Goal: Task Accomplishment & Management: Manage account settings

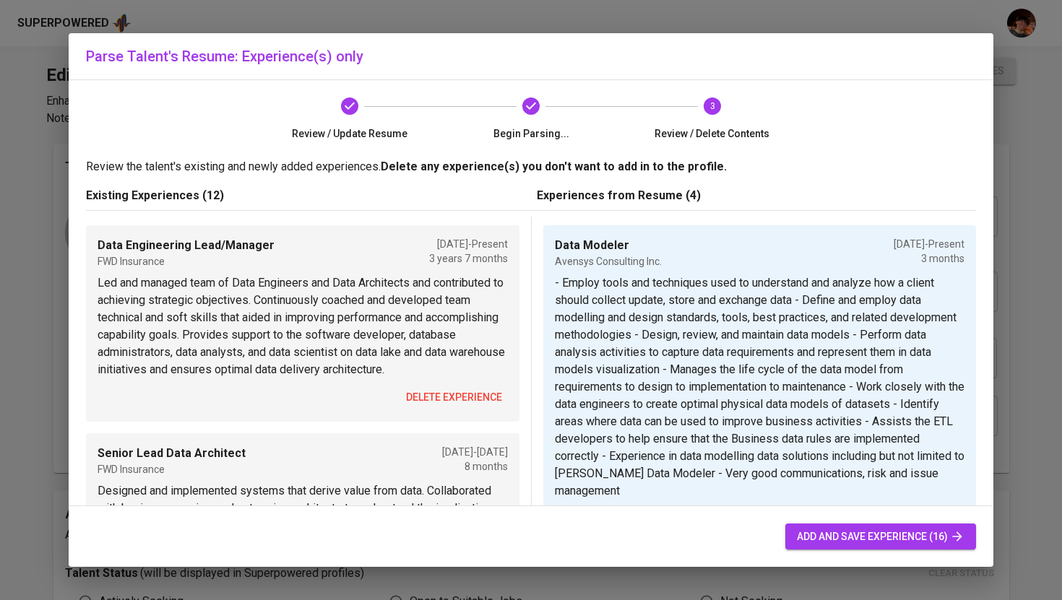
click at [439, 397] on span "delete experience" at bounding box center [454, 398] width 96 height 18
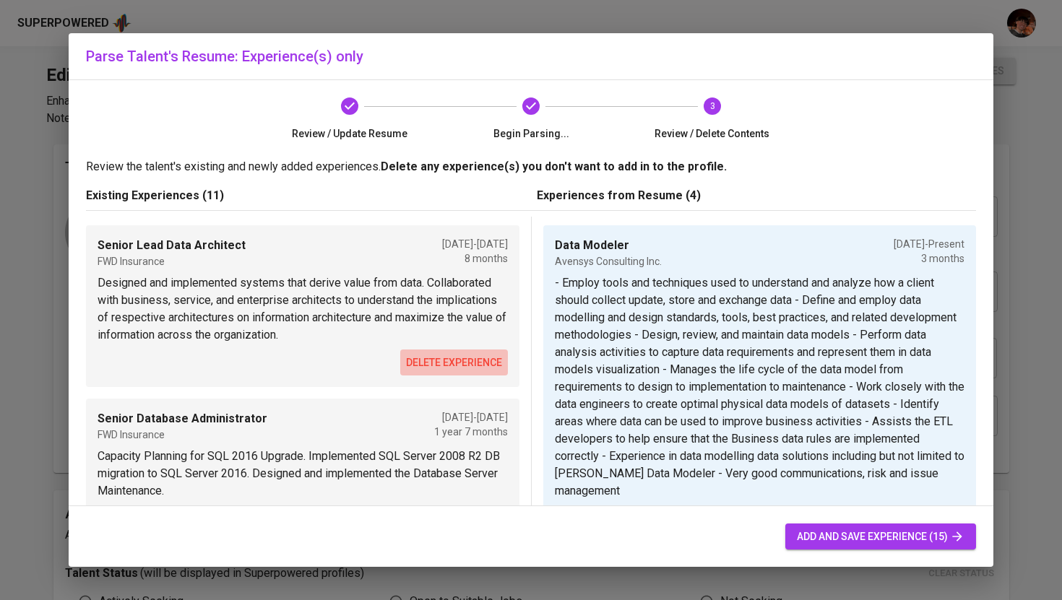
click at [451, 363] on span "delete experience" at bounding box center [454, 363] width 96 height 18
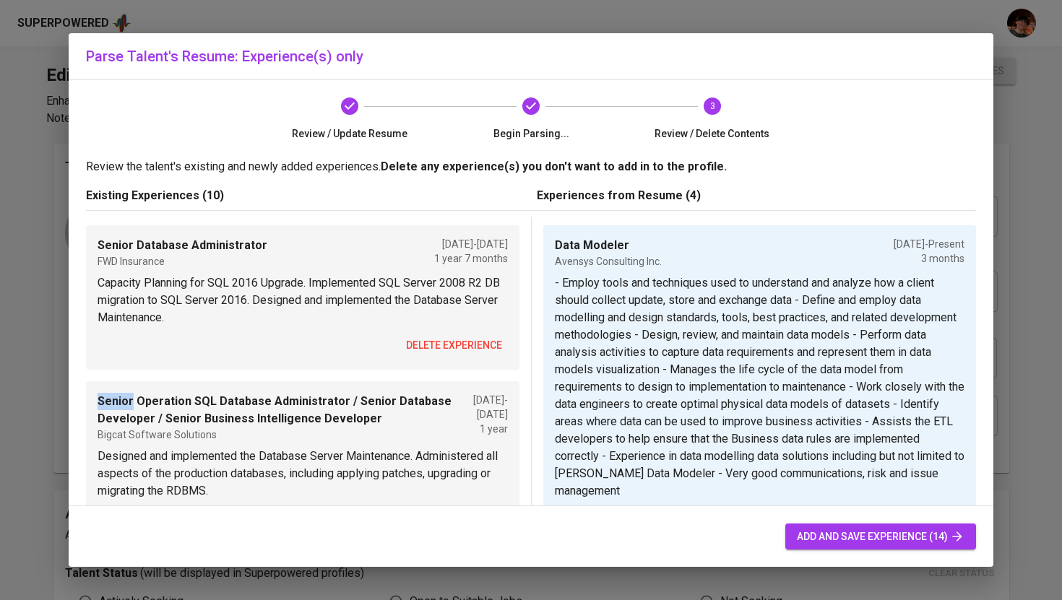
click at [451, 363] on div "Senior Database Administrator FWD Insurance [DATE] - [DATE] 1 year 7 months Cap…" at bounding box center [303, 297] width 434 height 145
click at [451, 348] on span "delete experience" at bounding box center [454, 346] width 96 height 18
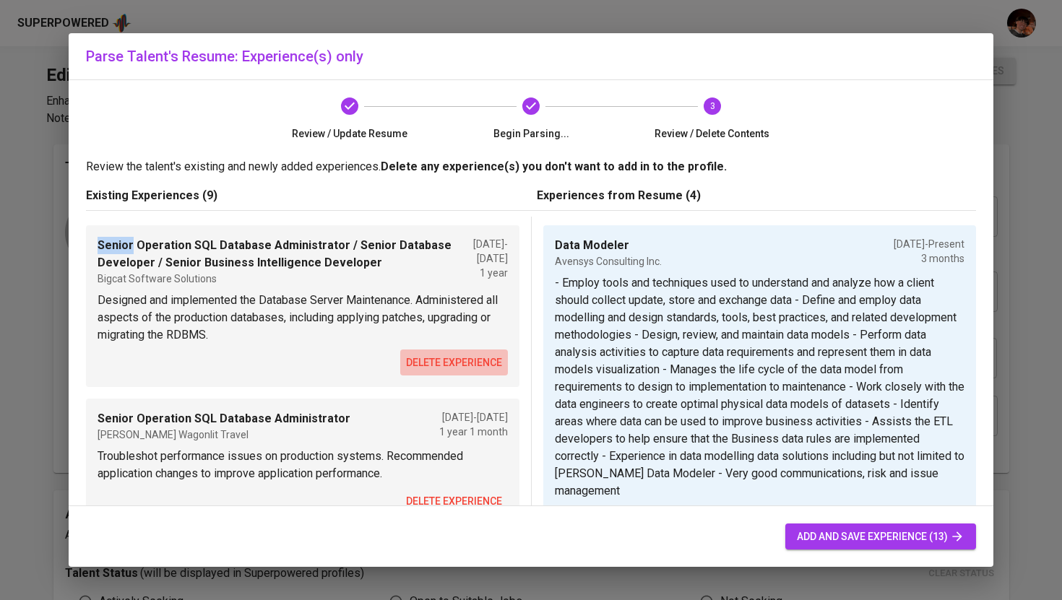
click at [444, 369] on span "delete experience" at bounding box center [454, 363] width 96 height 18
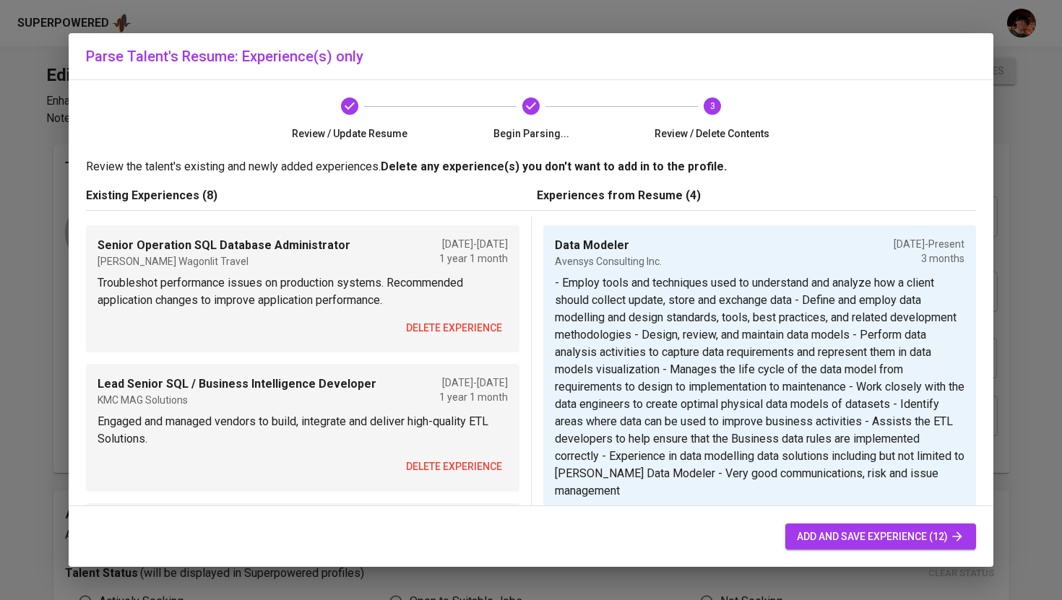
click at [452, 342] on div "Senior Operation SQL Database Administrator [PERSON_NAME] Wagonlit Travel [DATE…" at bounding box center [303, 289] width 434 height 128
click at [452, 339] on button "delete experience" at bounding box center [454, 328] width 108 height 27
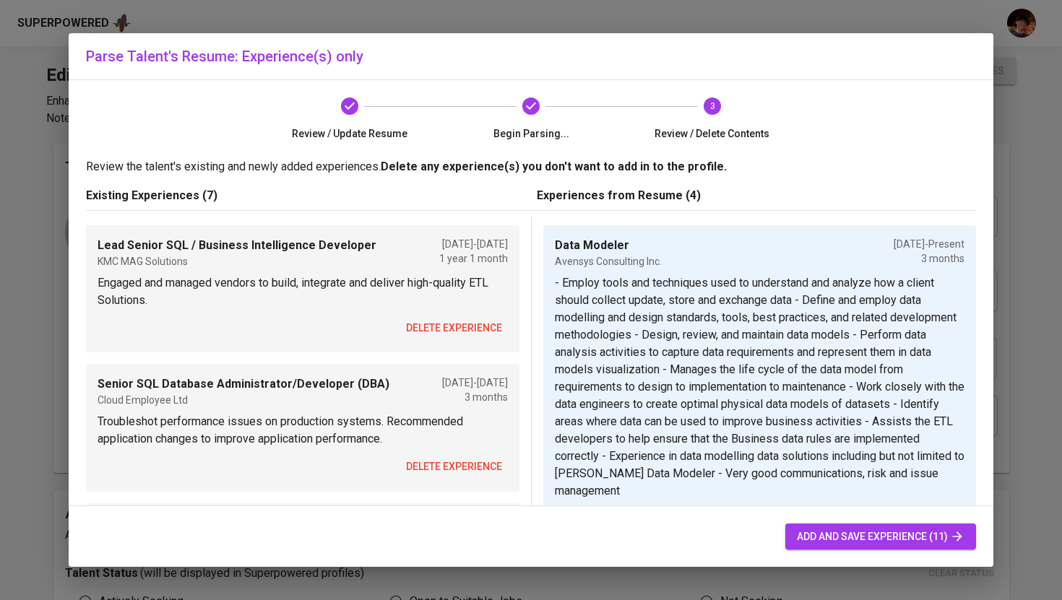
click at [456, 343] on div "Lead Senior SQL / Business Intelligence Developer KMC MAG Solutions [DATE] - [D…" at bounding box center [303, 289] width 434 height 128
click at [457, 330] on span "delete experience" at bounding box center [454, 328] width 96 height 18
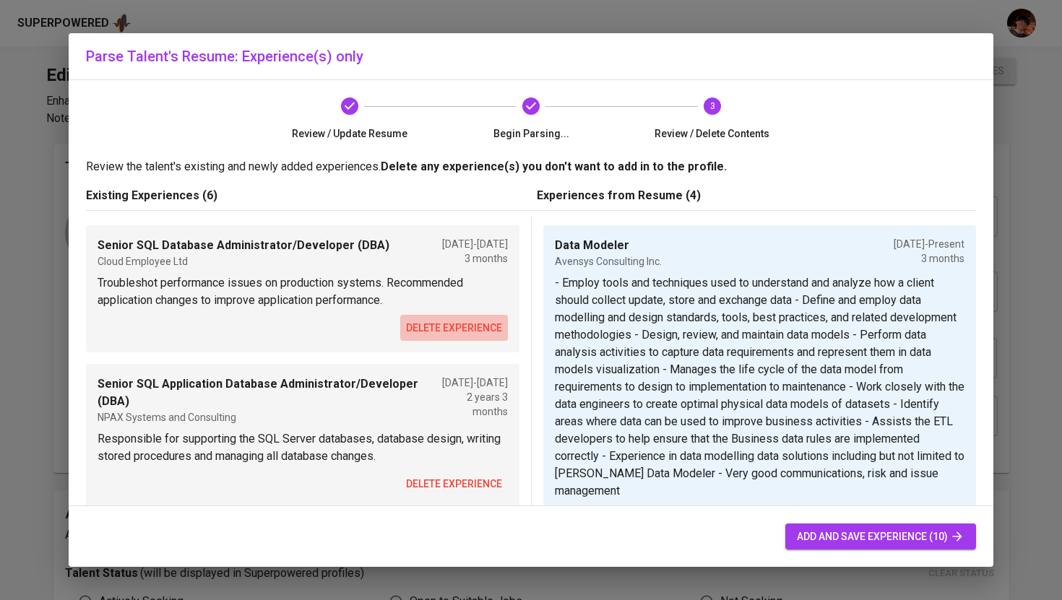
click at [457, 330] on span "delete experience" at bounding box center [454, 328] width 96 height 18
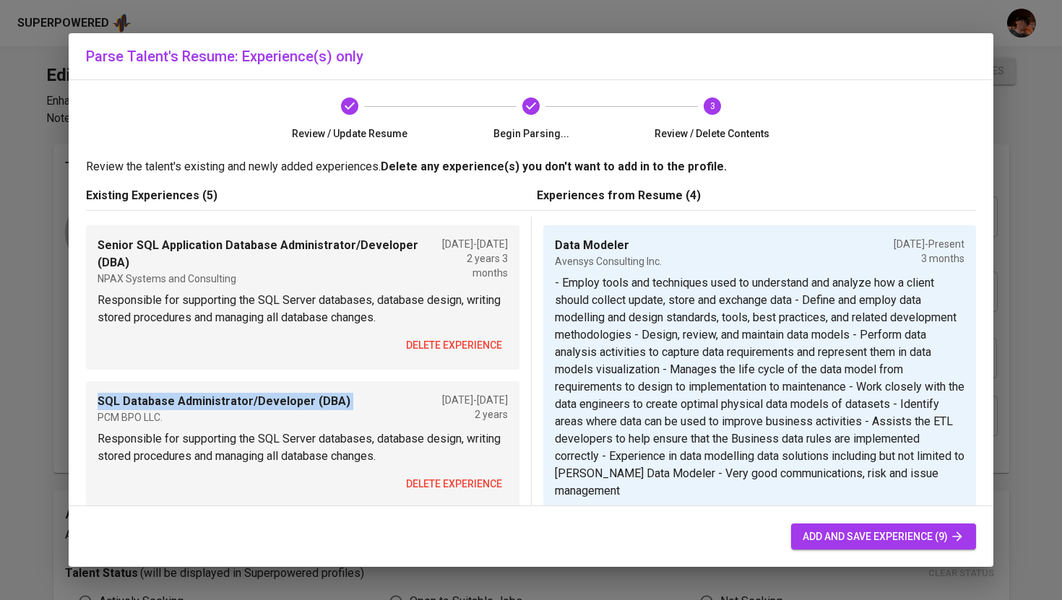
click at [457, 330] on div "Senior SQL Application Database Administrator/Developer (DBA) NPAX Systems and …" at bounding box center [303, 297] width 434 height 145
click at [457, 339] on span "delete experience" at bounding box center [454, 346] width 96 height 18
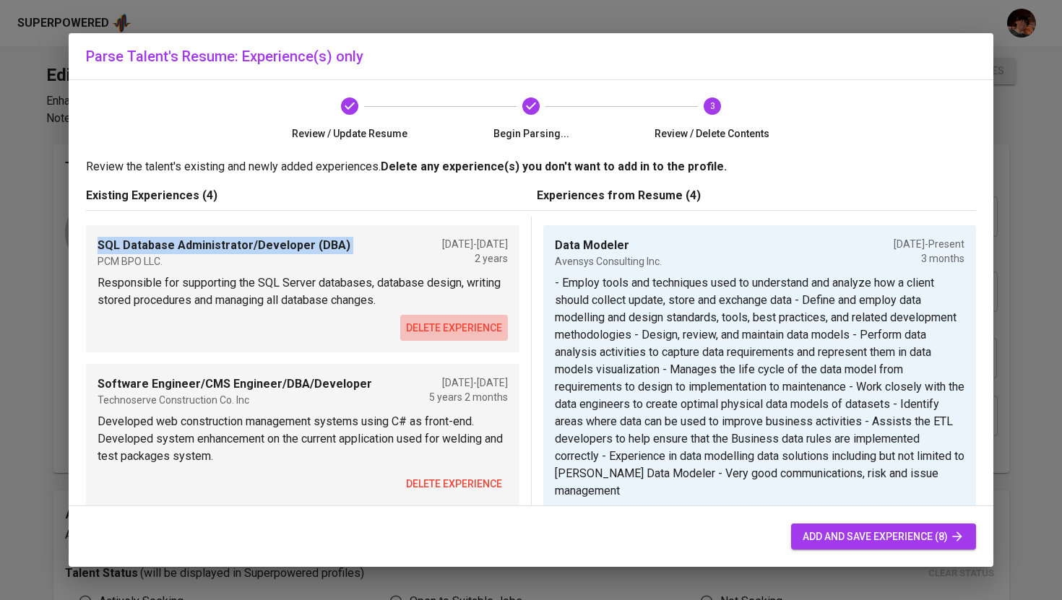
click at [459, 328] on span "delete experience" at bounding box center [454, 328] width 96 height 18
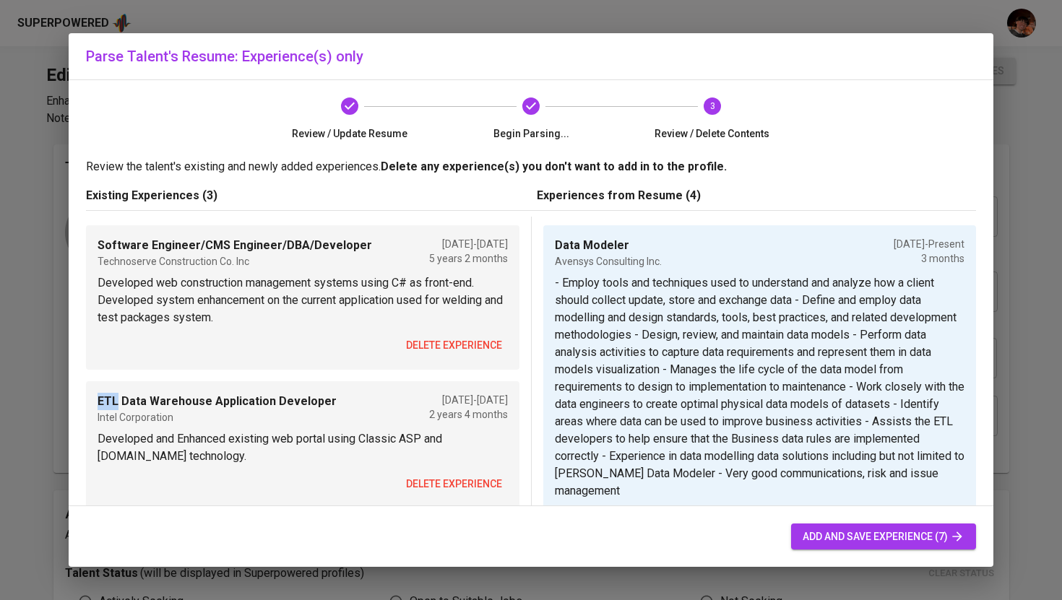
click at [459, 328] on div "Software Engineer/CMS Engineer/DBA/Developer Technoserve Construction Co. Inc […" at bounding box center [303, 297] width 434 height 145
click at [459, 345] on span "delete experience" at bounding box center [454, 346] width 96 height 18
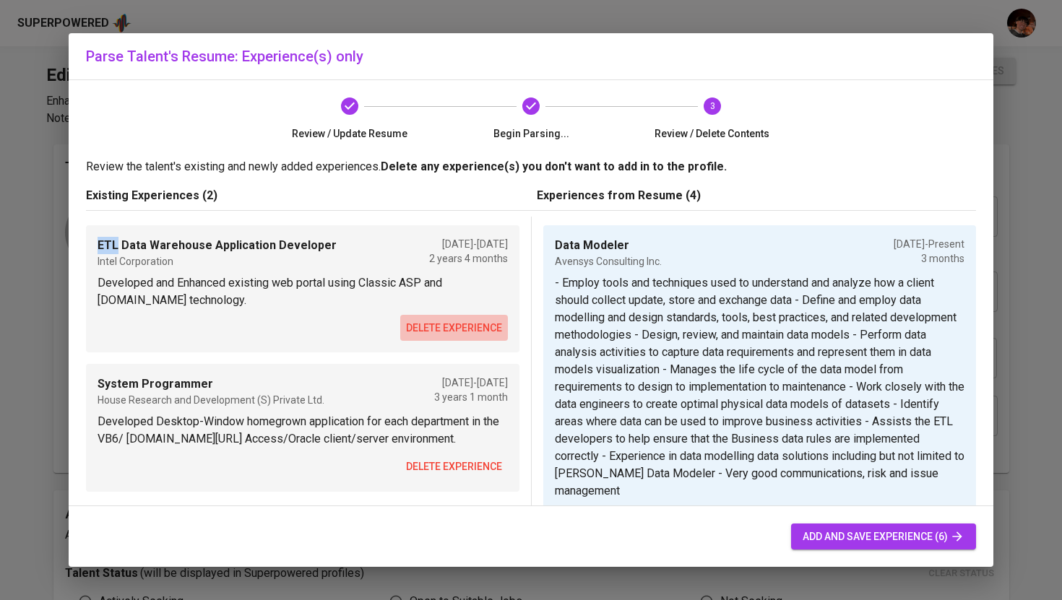
click at [461, 332] on span "delete experience" at bounding box center [454, 328] width 96 height 18
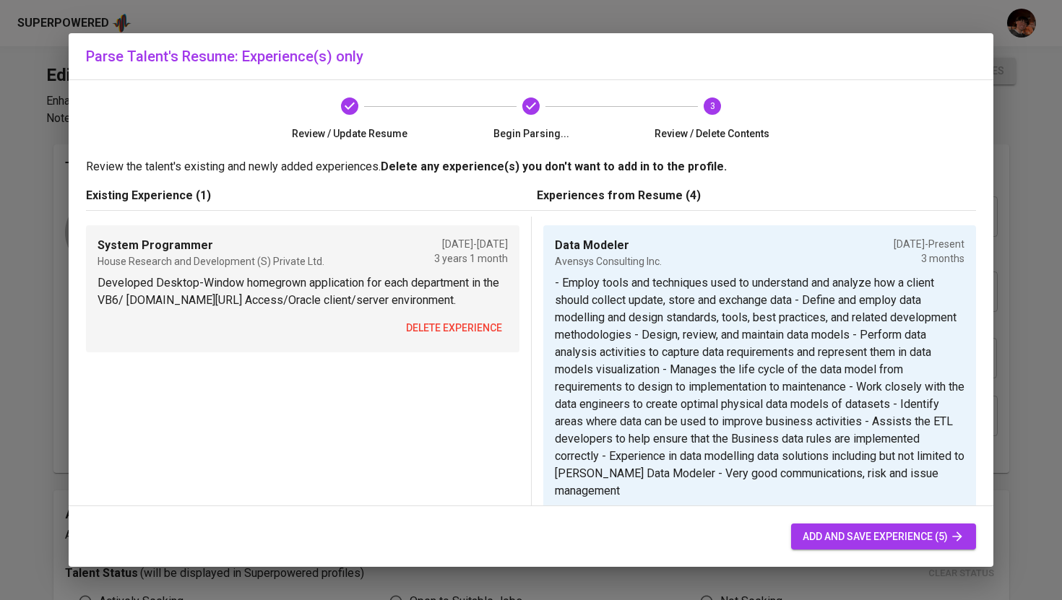
click at [461, 332] on span "delete experience" at bounding box center [454, 328] width 96 height 18
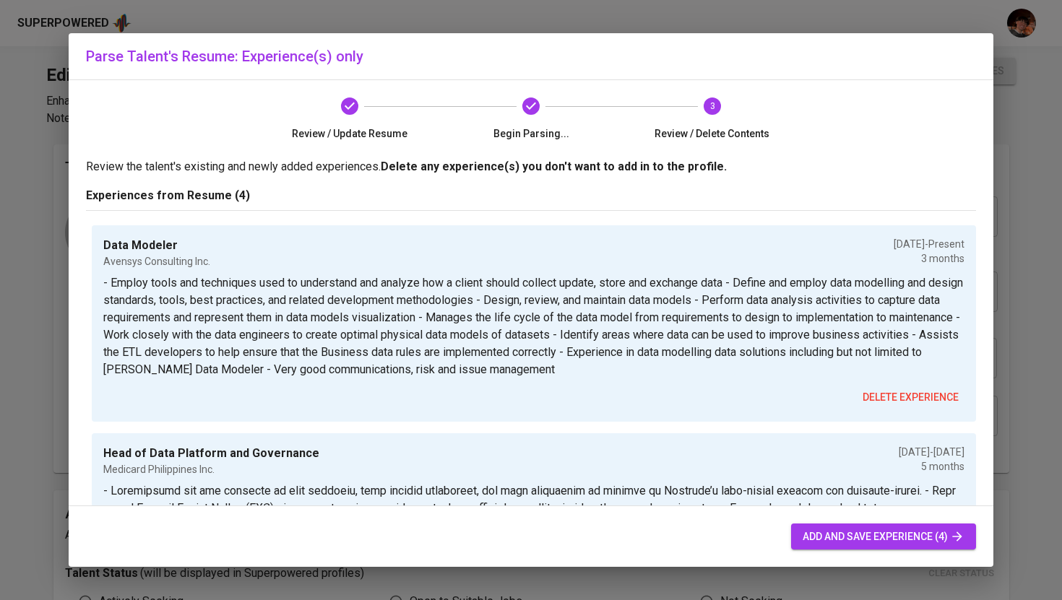
click at [829, 545] on button "add and save experience (4)" at bounding box center [883, 537] width 185 height 27
type input "Data Modeler"
type input "Avensys Consulting Inc."
type input "[DATE]"
type input "Head of Data Platform and Governance"
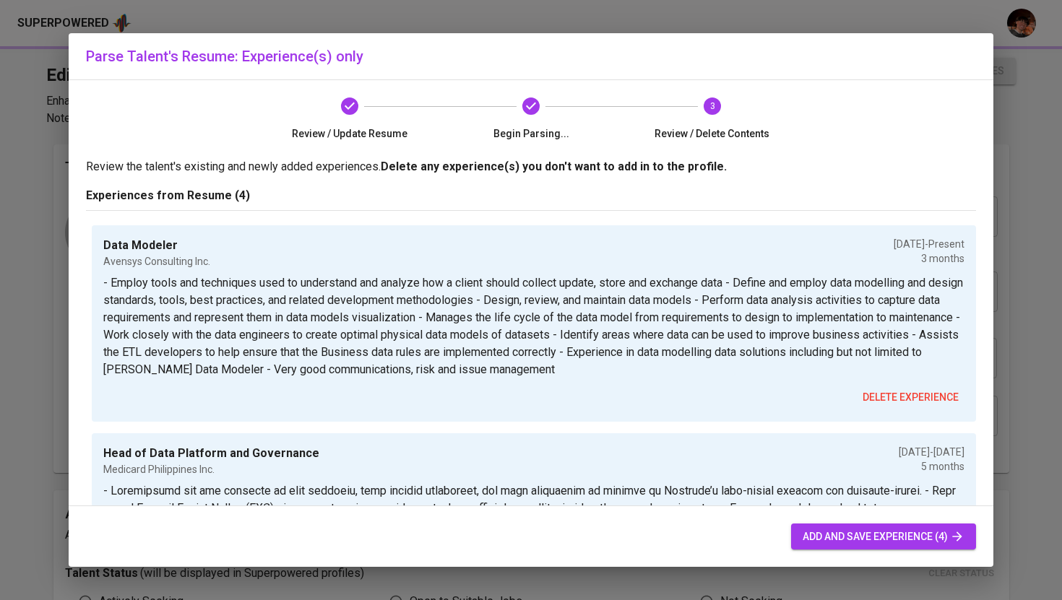
type input "Medicard Philippines Inc."
type input "[DATE]"
type input "Data Intelligence Lead Manager"
type input "[DATE]"
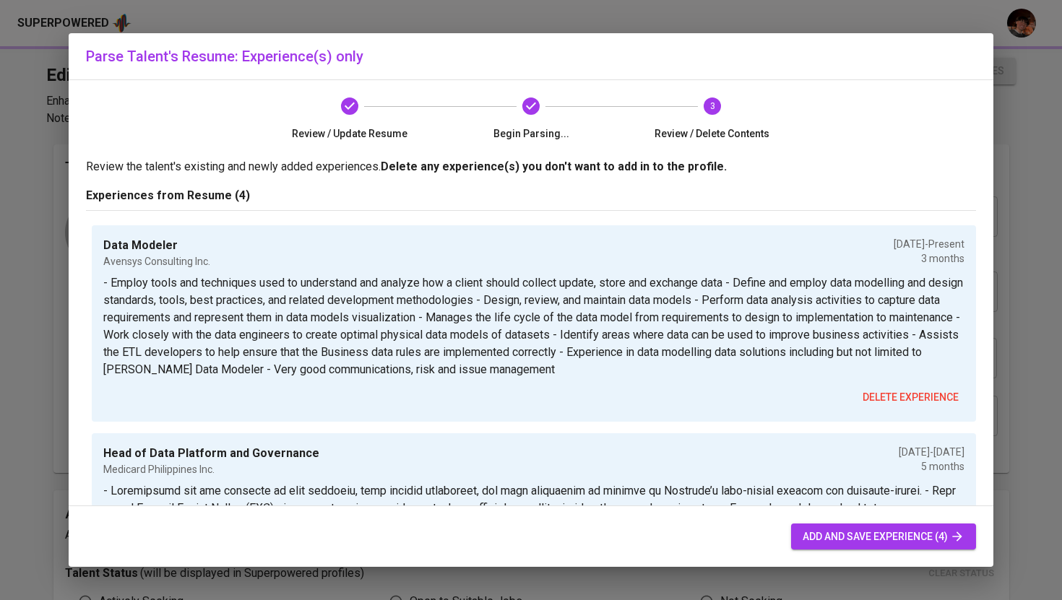
type input "[DATE]"
type input "Data Engineering Lead Manager"
type input "FWD Insurance"
type input "[DATE]"
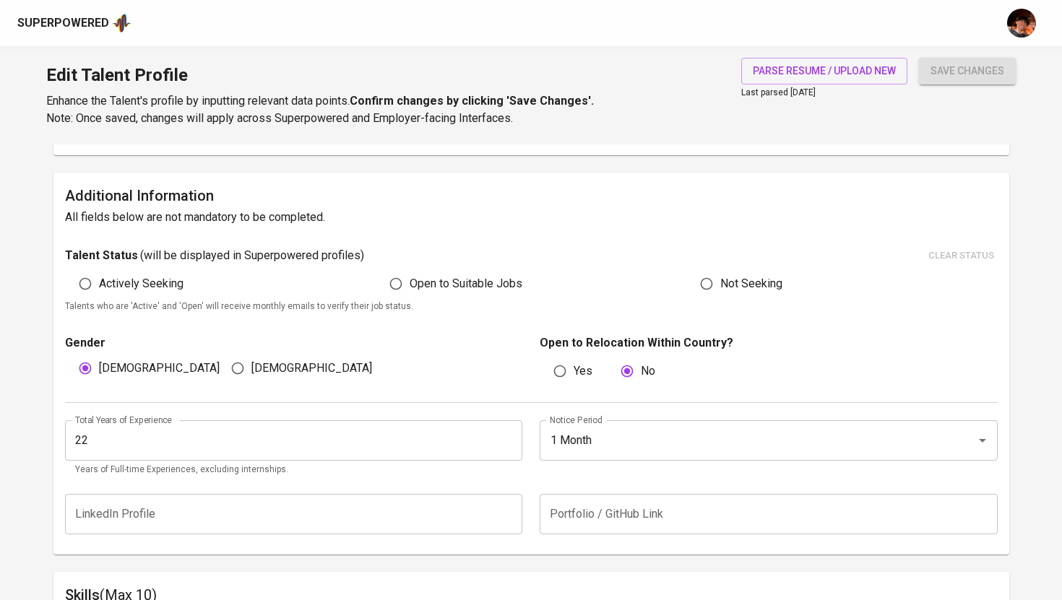
scroll to position [309, 0]
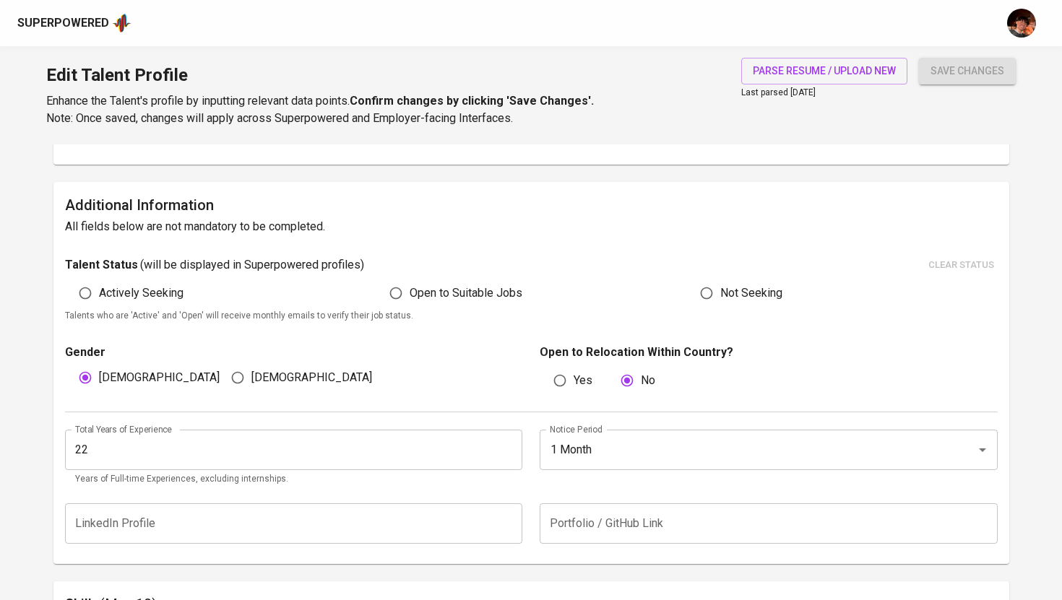
click at [249, 457] on input "22" at bounding box center [294, 450] width 458 height 40
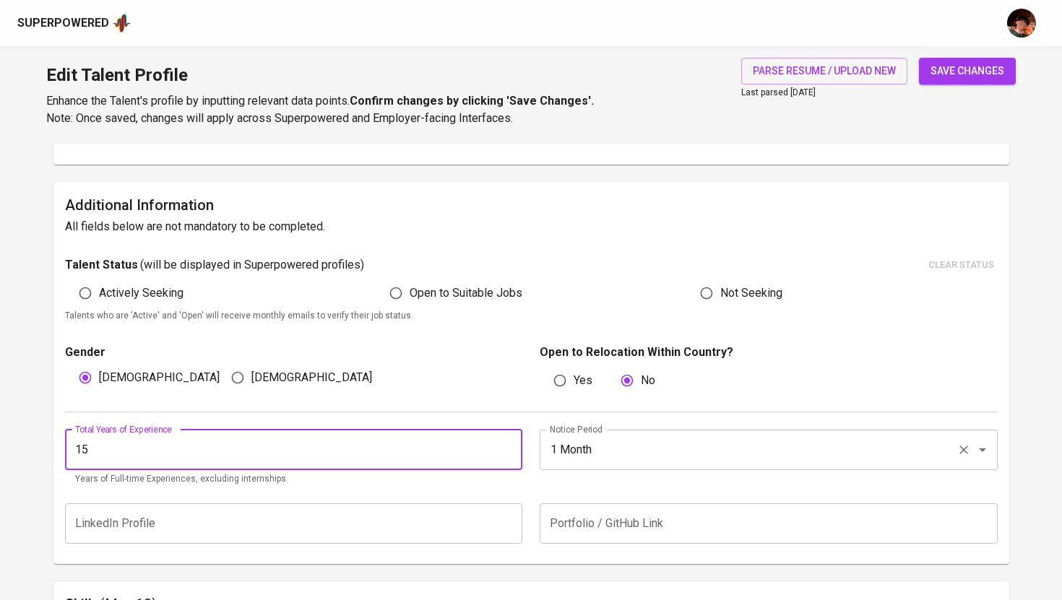
type input "15"
click at [608, 462] on input "1 Month" at bounding box center [748, 449] width 405 height 27
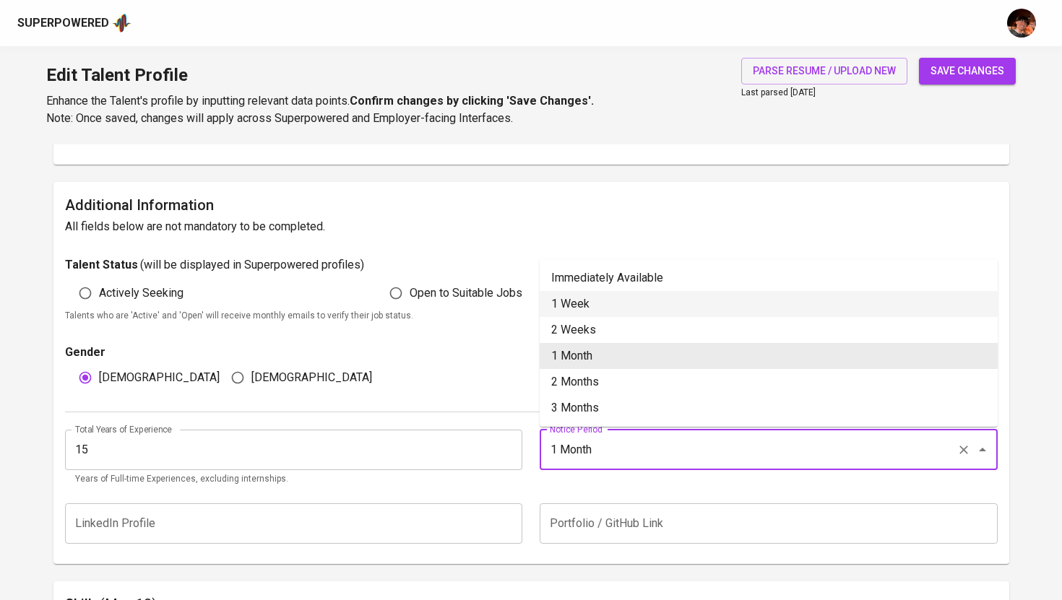
click at [626, 280] on li "Immediately Available" at bounding box center [769, 278] width 458 height 26
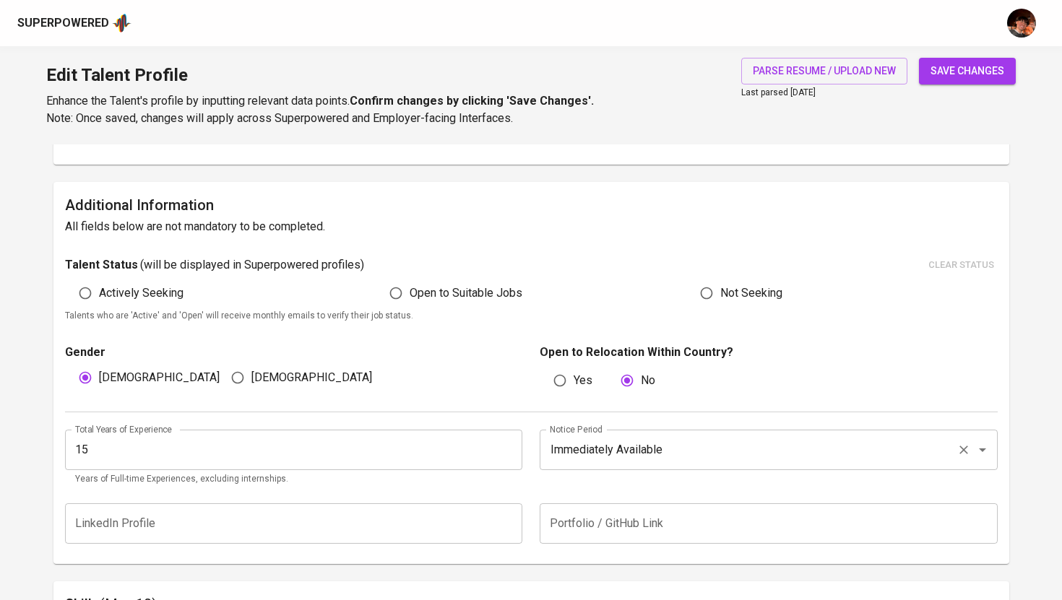
click at [702, 430] on div "Immediately Available Notice Period" at bounding box center [769, 450] width 458 height 40
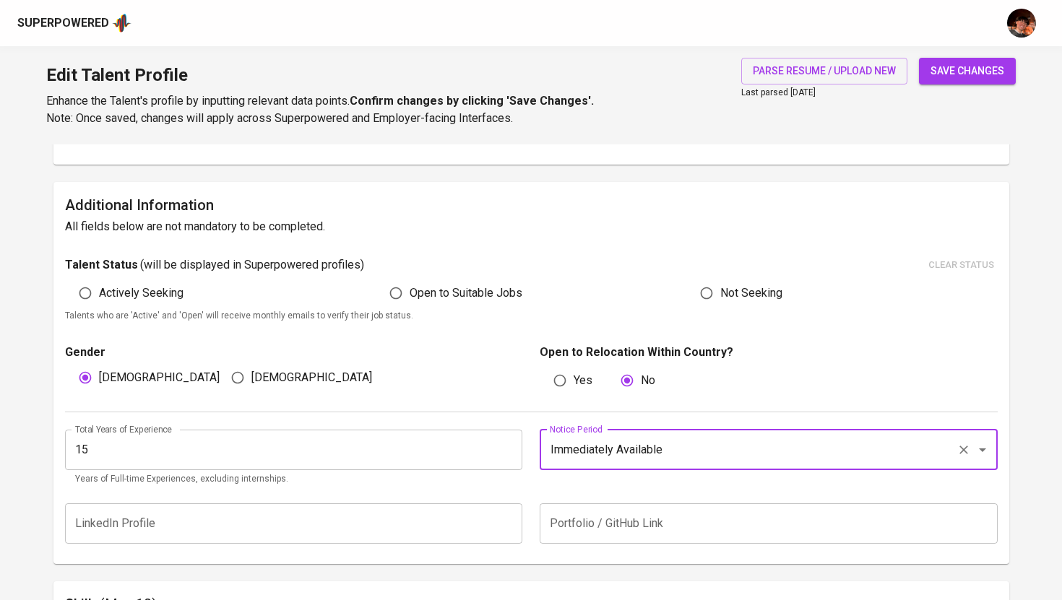
click at [670, 449] on input "Immediately Available" at bounding box center [748, 449] width 405 height 27
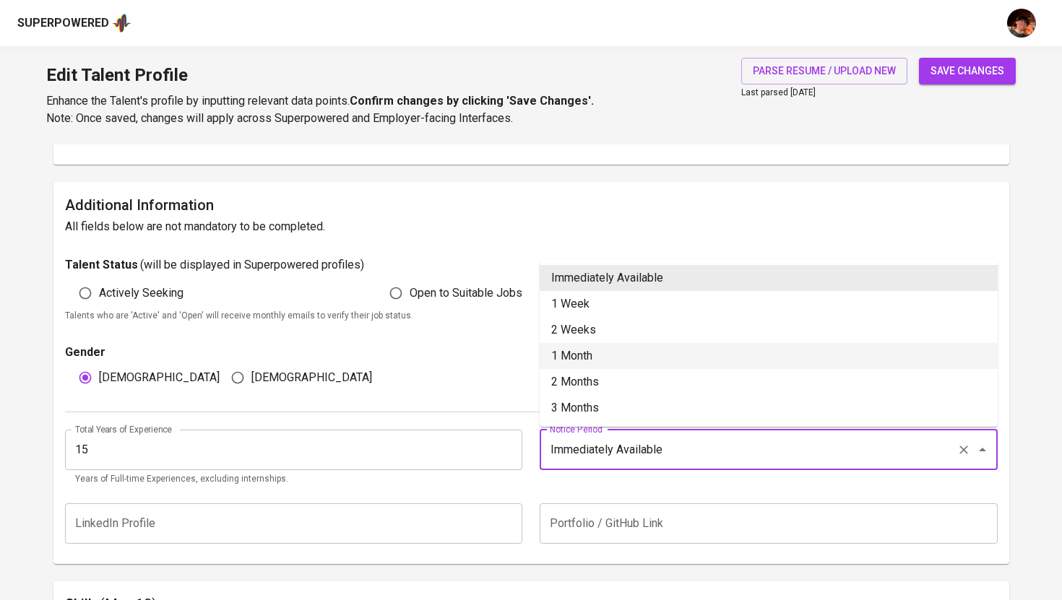
click at [619, 353] on li "1 Month" at bounding box center [769, 356] width 458 height 26
type input "1 Month"
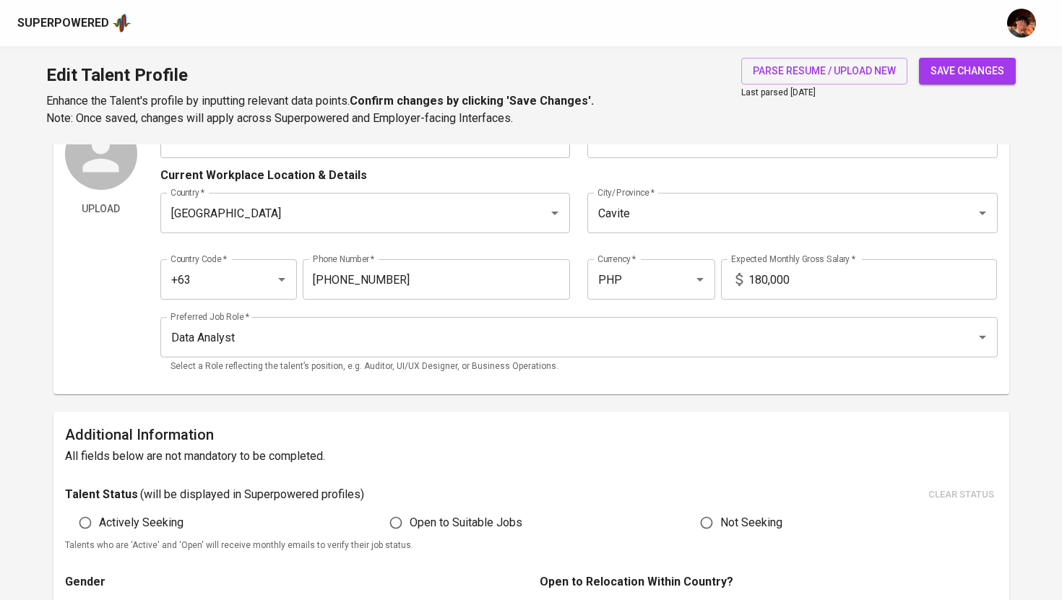
scroll to position [0, 0]
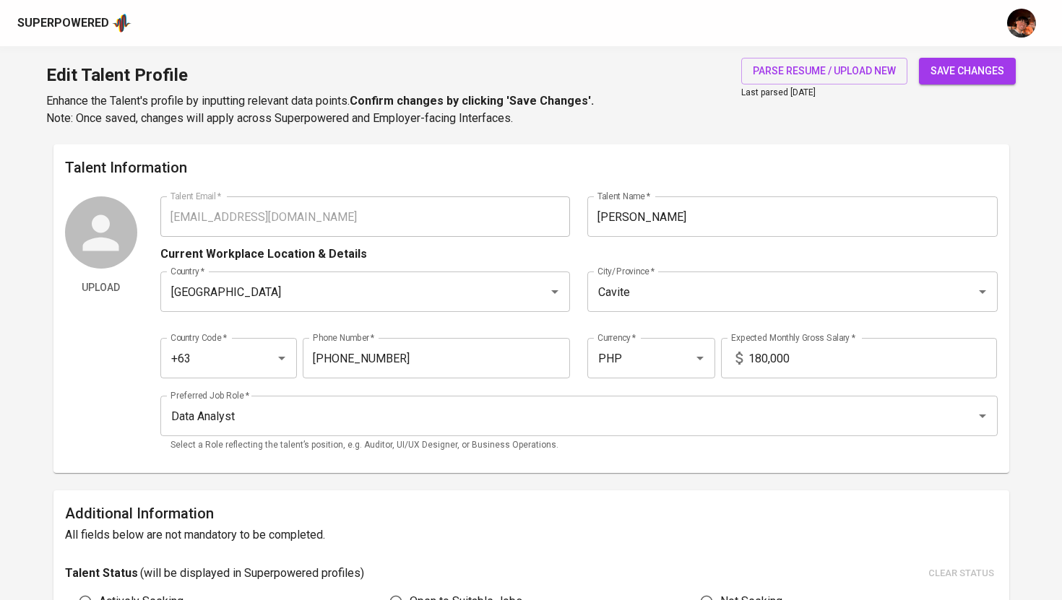
click at [954, 67] on span "save changes" at bounding box center [968, 71] width 74 height 18
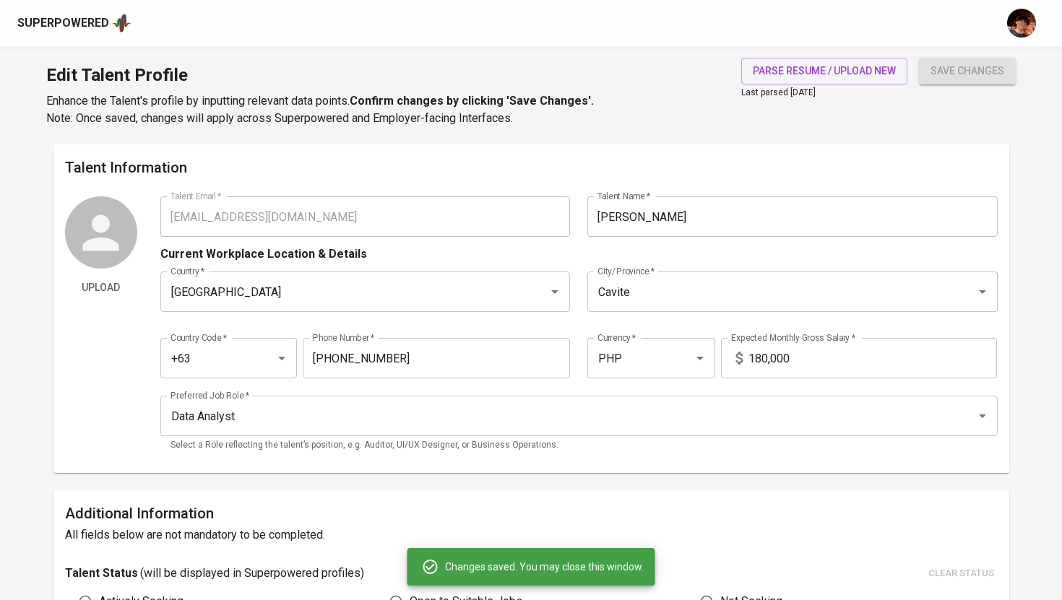
click at [143, 211] on div "Upload Talent Email   * [EMAIL_ADDRESS][DOMAIN_NAME] Talent Email * Talent Name…" at bounding box center [531, 329] width 933 height 265
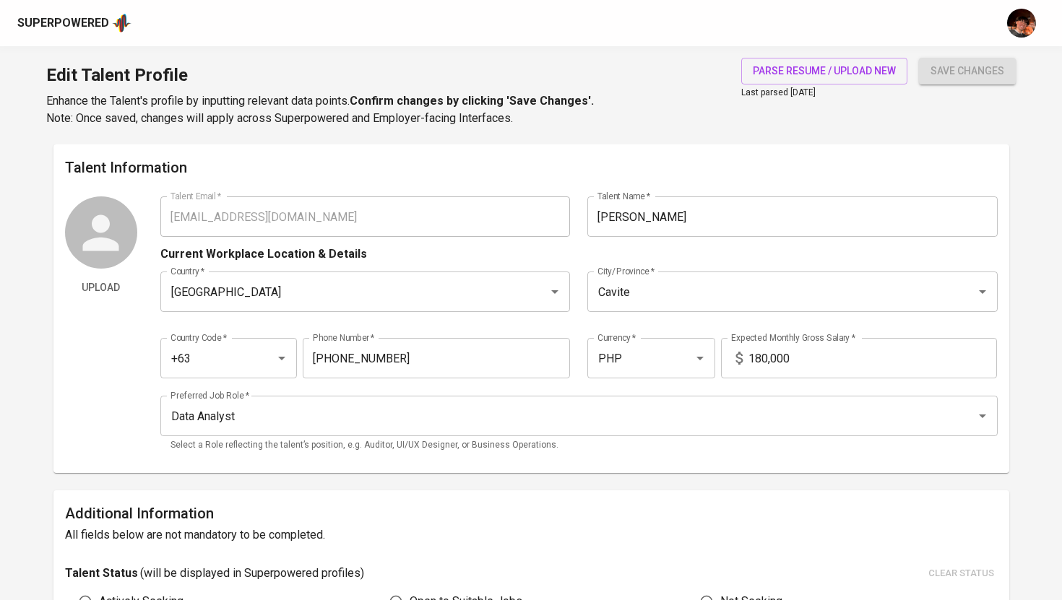
click at [72, 33] on div "Superpowered" at bounding box center [74, 23] width 114 height 22
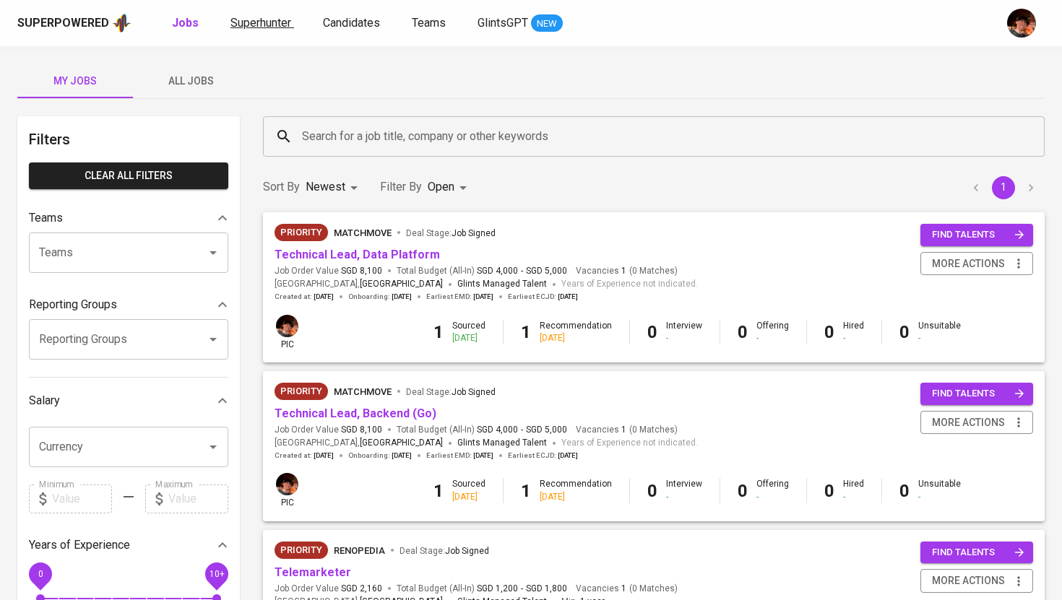
click at [267, 27] on span "Superhunter" at bounding box center [260, 23] width 61 height 14
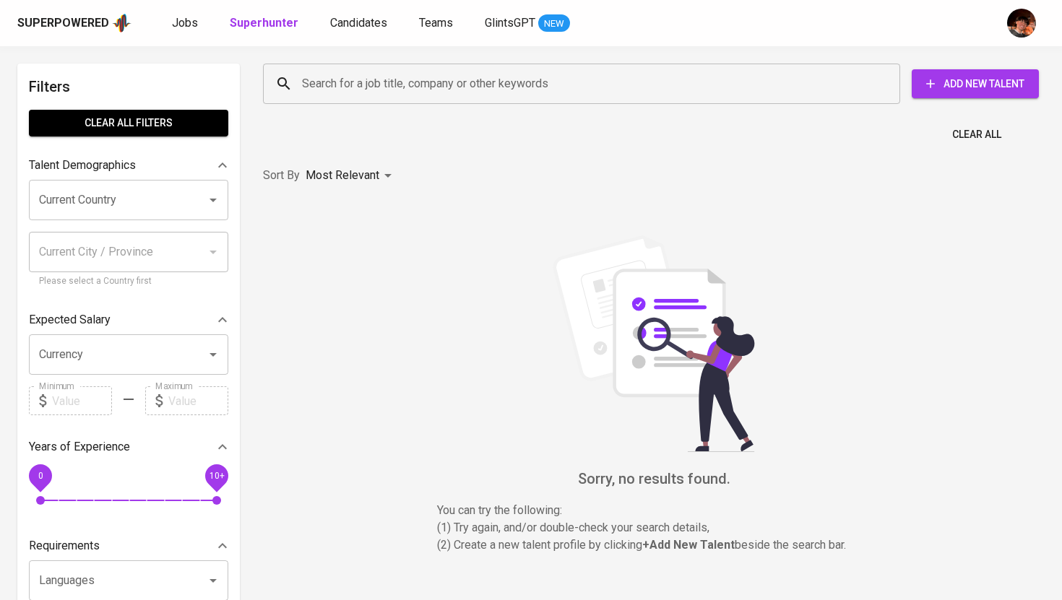
click at [325, 89] on input "Search for a job title, company or other keywords" at bounding box center [585, 83] width 574 height 27
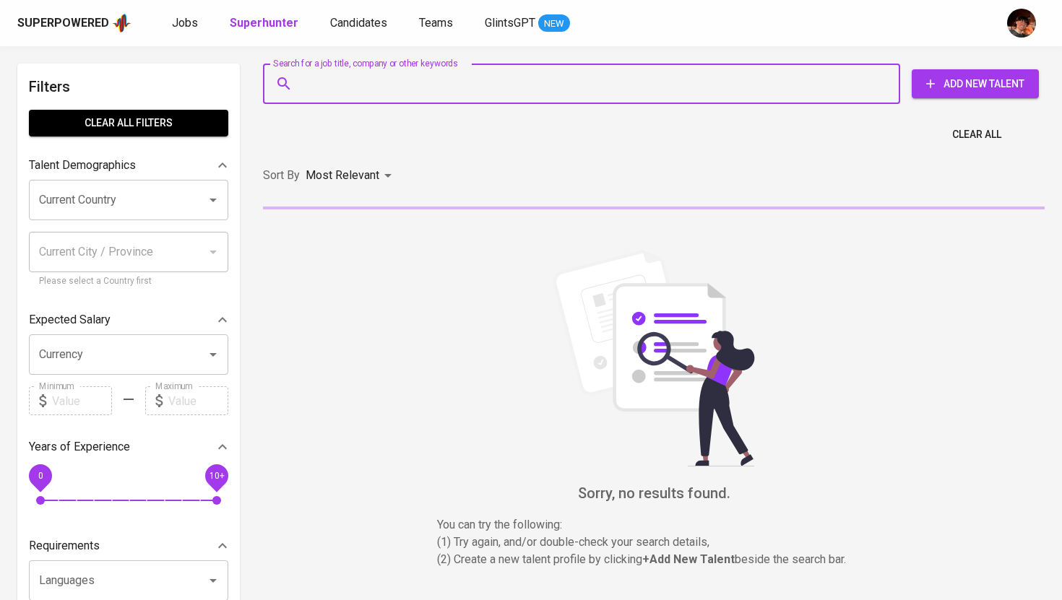
paste input "[EMAIL_ADDRESS][DOMAIN_NAME]"
type input "[EMAIL_ADDRESS][DOMAIN_NAME]"
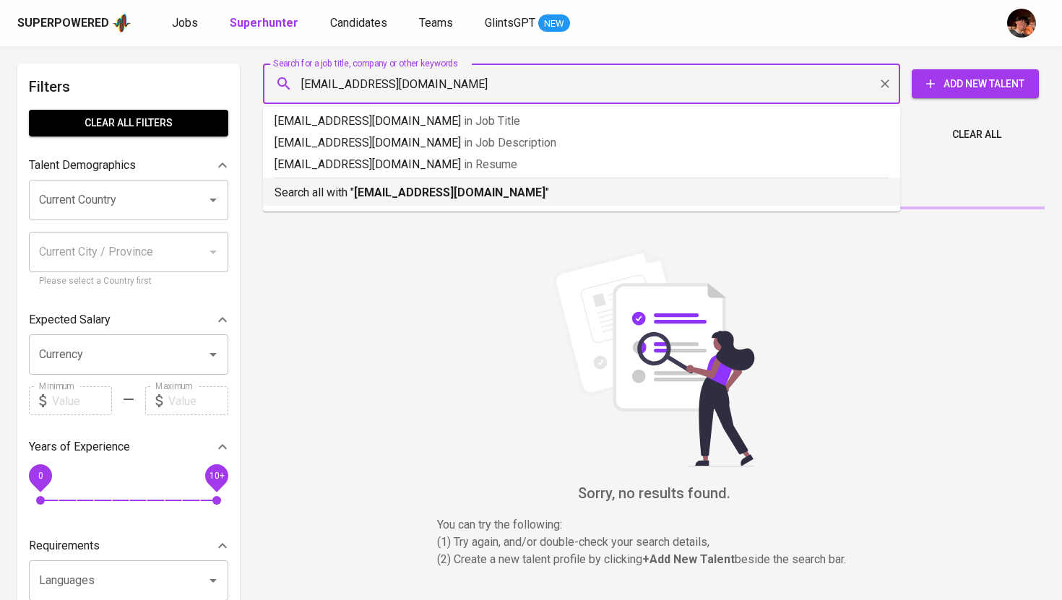
click at [379, 190] on b "[EMAIL_ADDRESS][DOMAIN_NAME]" at bounding box center [449, 193] width 191 height 14
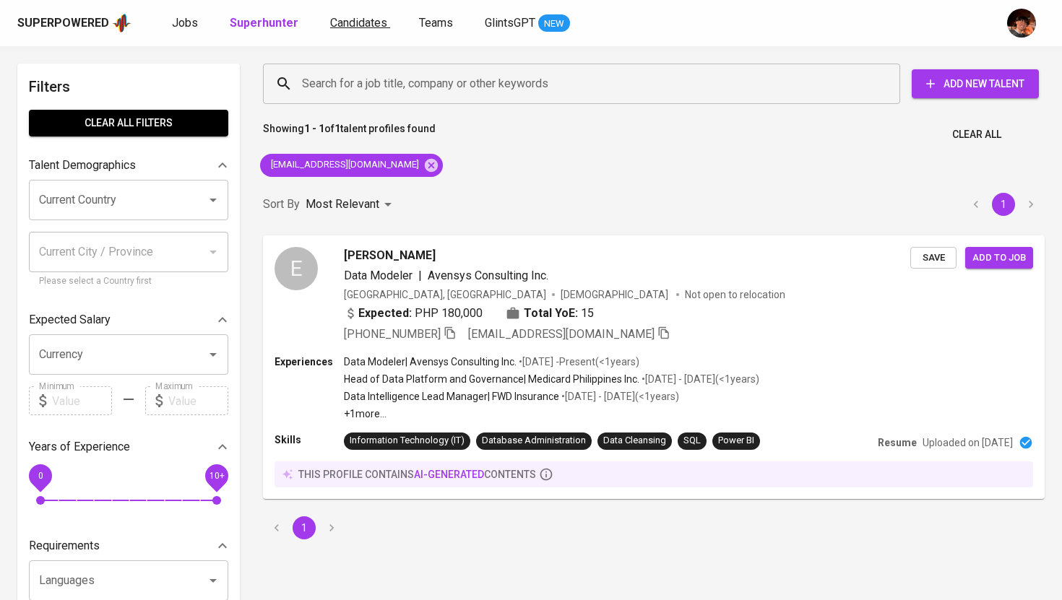
click at [358, 21] on span "Candidates" at bounding box center [358, 23] width 57 height 14
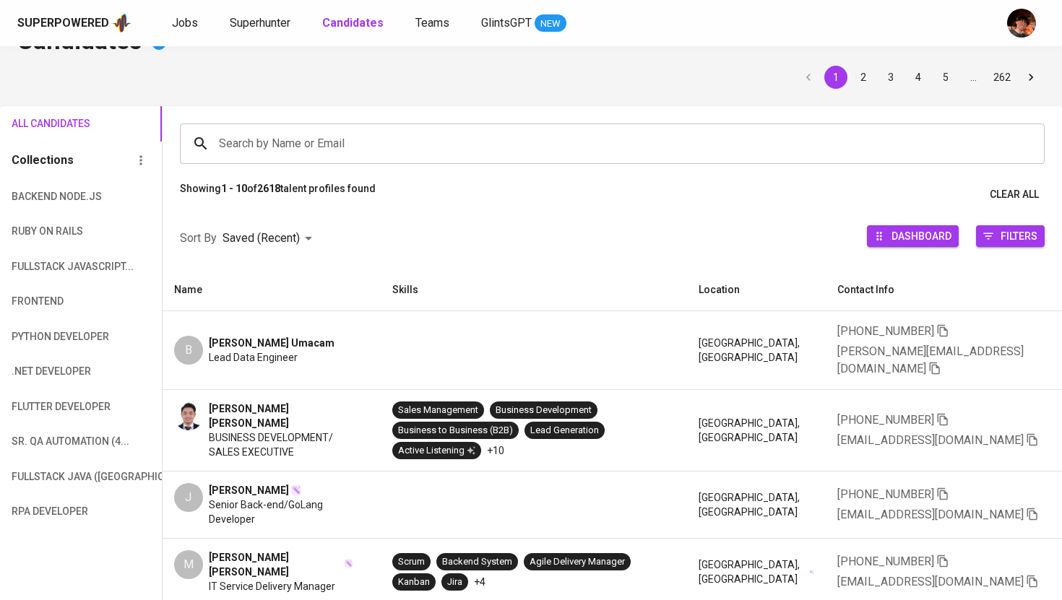
scroll to position [0, 475]
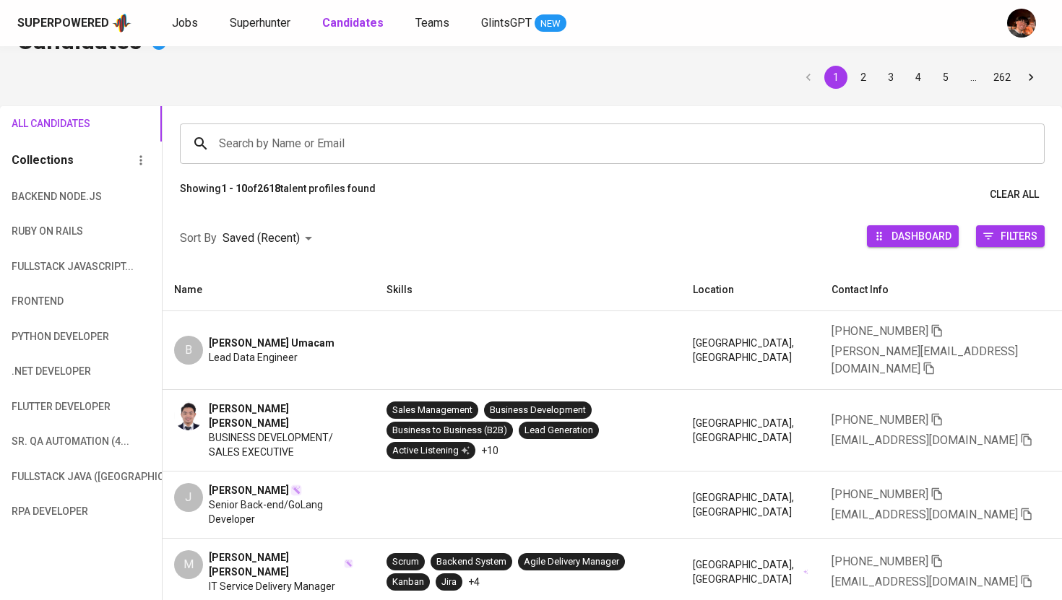
click at [994, 344] on span "[PERSON_NAME][EMAIL_ADDRESS][DOMAIN_NAME]" at bounding box center [942, 360] width 220 height 35
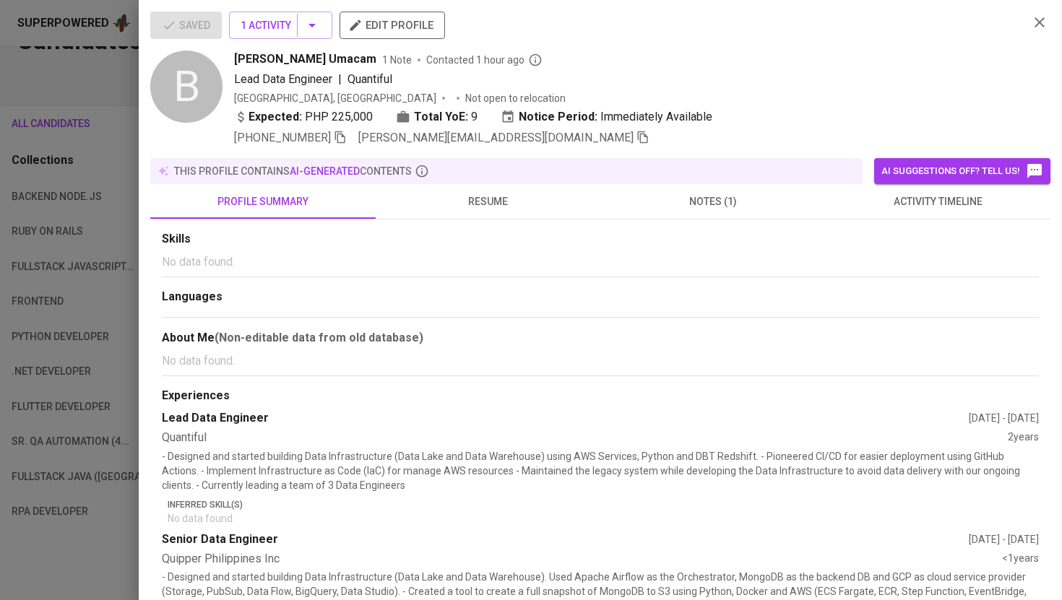
click at [637, 139] on icon "button" at bounding box center [643, 137] width 13 height 13
click at [111, 84] on div at bounding box center [531, 300] width 1062 height 600
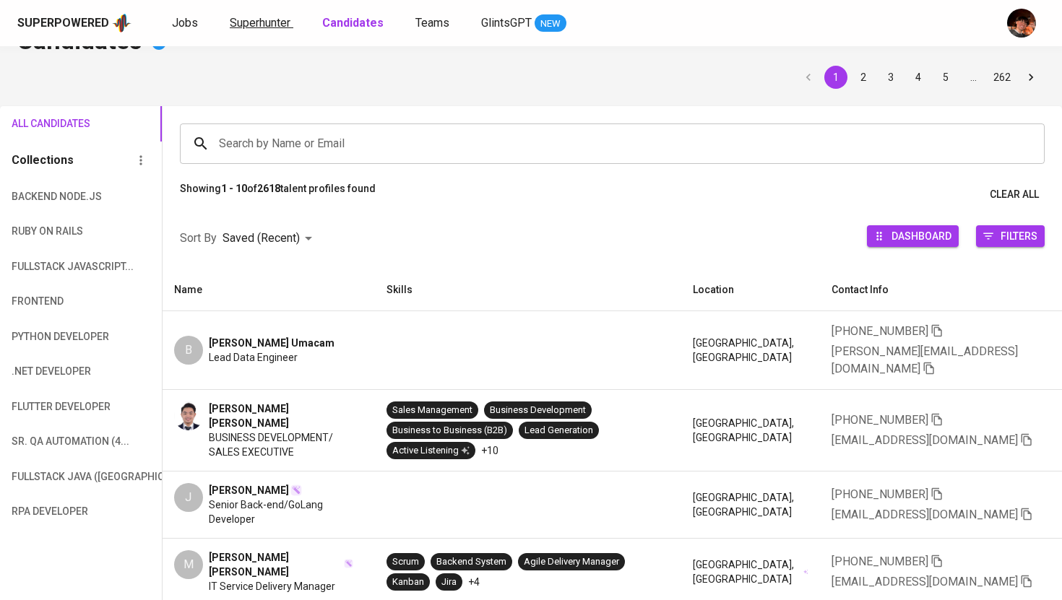
click at [262, 24] on span "Superhunter" at bounding box center [260, 23] width 61 height 14
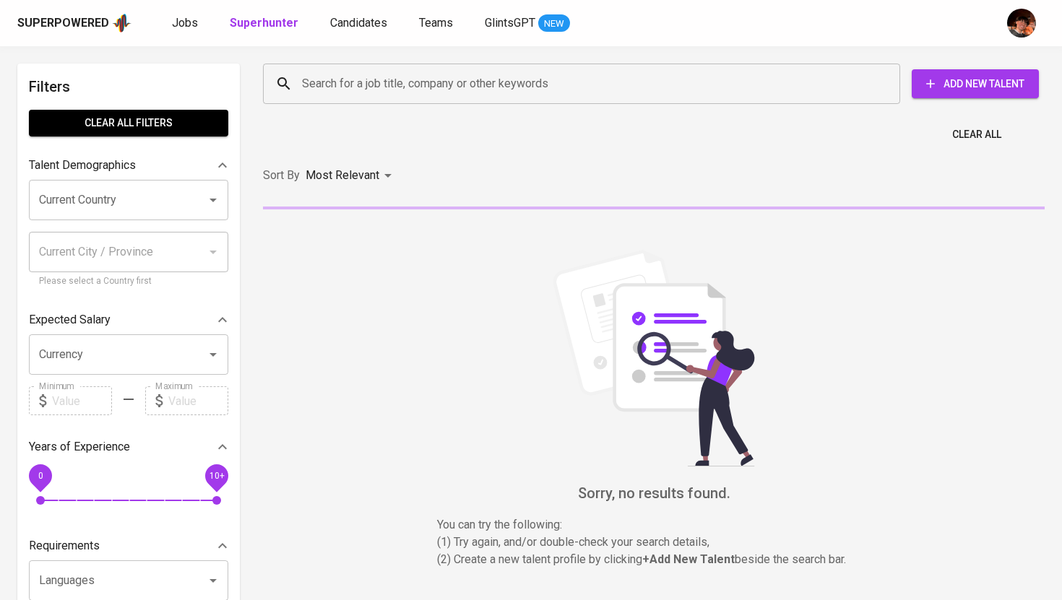
click at [315, 81] on input "Search for a job title, company or other keywords" at bounding box center [585, 83] width 574 height 27
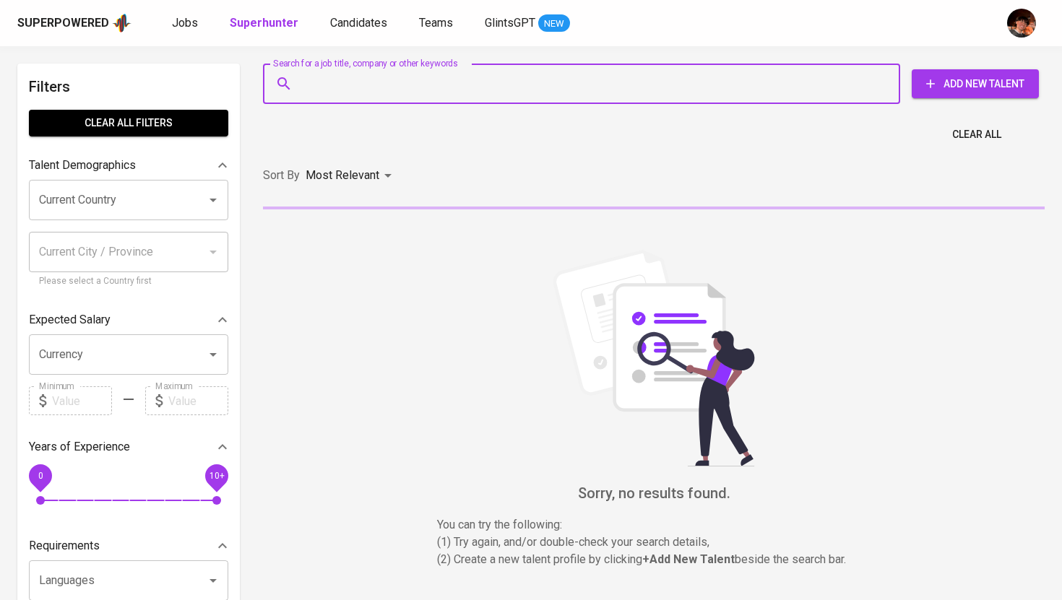
paste input "[PERSON_NAME][EMAIL_ADDRESS][DOMAIN_NAME]"
type input "[PERSON_NAME][EMAIL_ADDRESS][DOMAIN_NAME]"
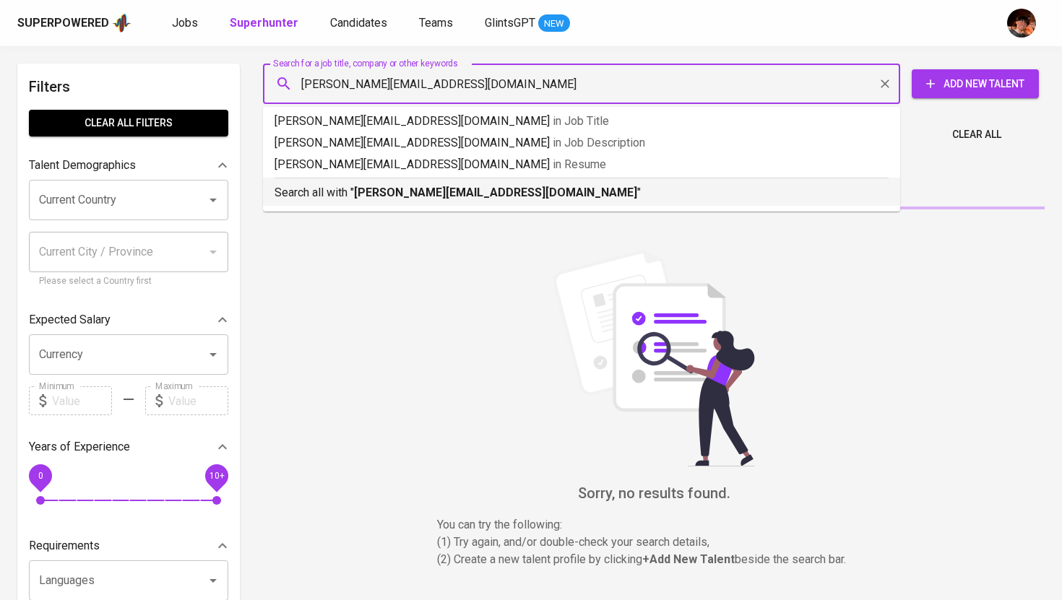
click at [385, 186] on b "[PERSON_NAME][EMAIL_ADDRESS][DOMAIN_NAME]" at bounding box center [495, 193] width 283 height 14
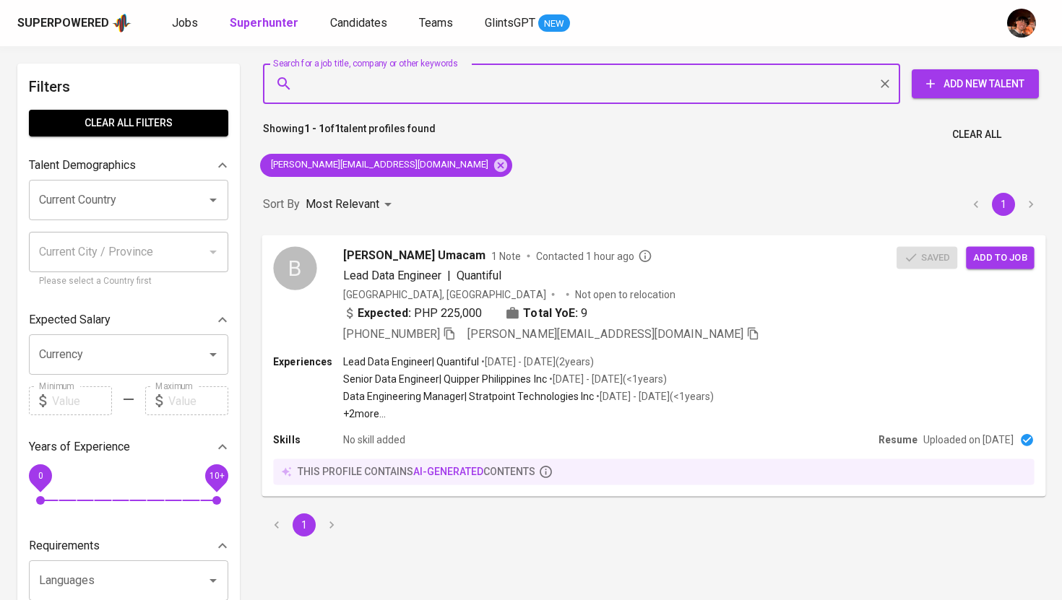
click at [415, 266] on div "[PERSON_NAME] Umacam 1 Note Contacted 1 hour ago Lead Data Engineer | Quantiful…" at bounding box center [619, 294] width 553 height 96
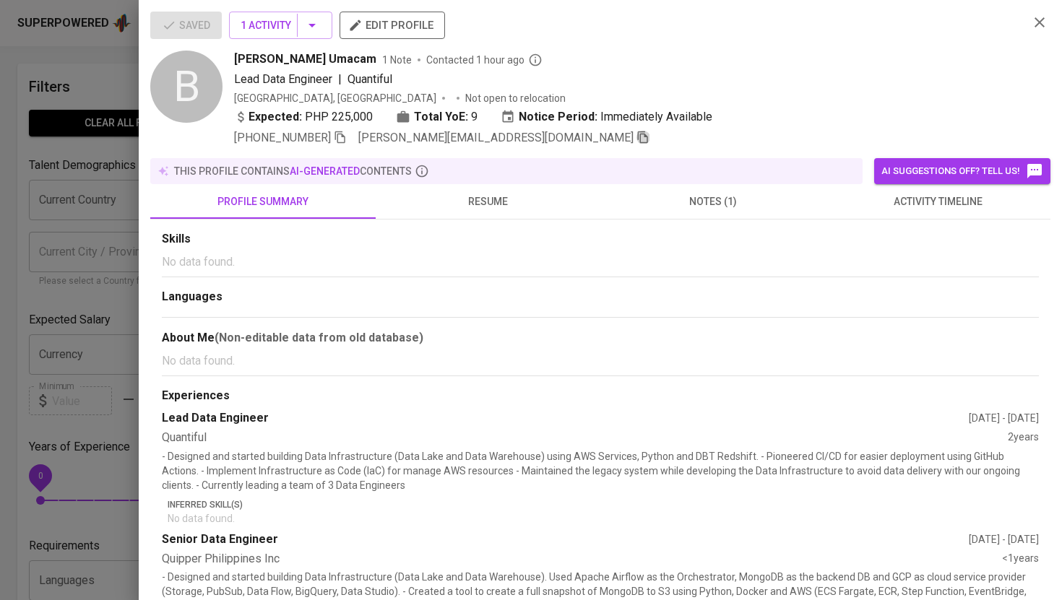
click at [637, 138] on icon "button" at bounding box center [643, 137] width 13 height 13
click at [127, 74] on div at bounding box center [531, 300] width 1062 height 600
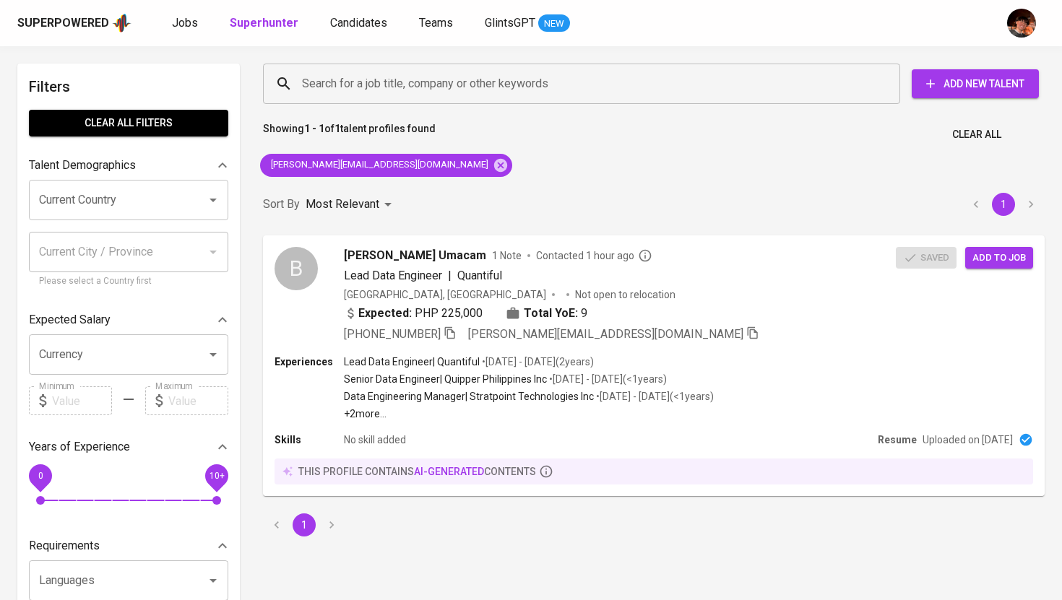
click at [342, 33] on div "Superpowered Jobs Superhunter Candidates Teams GlintsGPT NEW" at bounding box center [507, 23] width 981 height 22
click at [351, 22] on span "Candidates" at bounding box center [358, 23] width 57 height 14
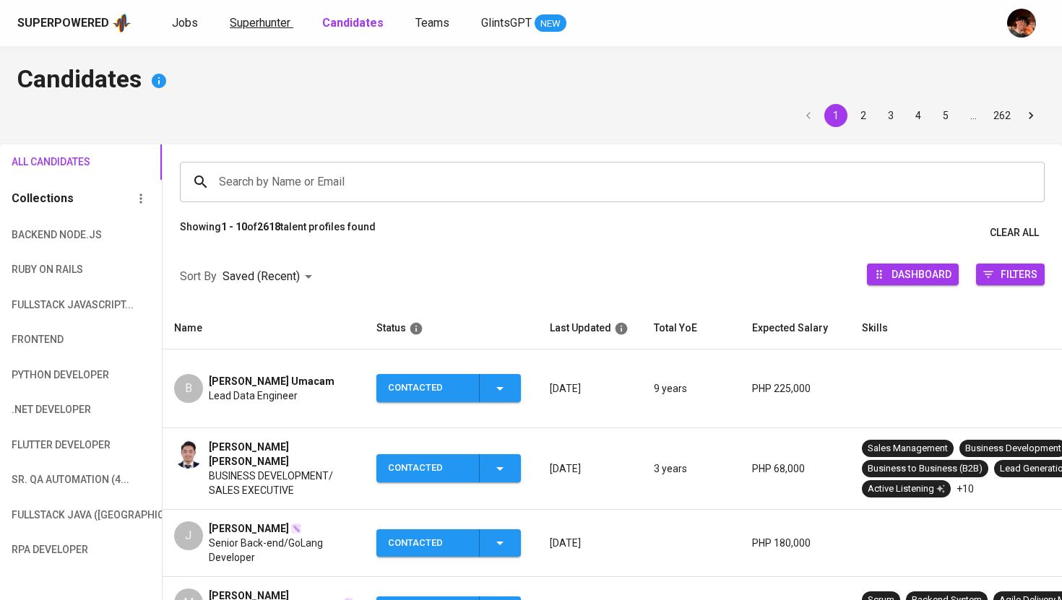
click at [250, 22] on span "Superhunter" at bounding box center [260, 23] width 61 height 14
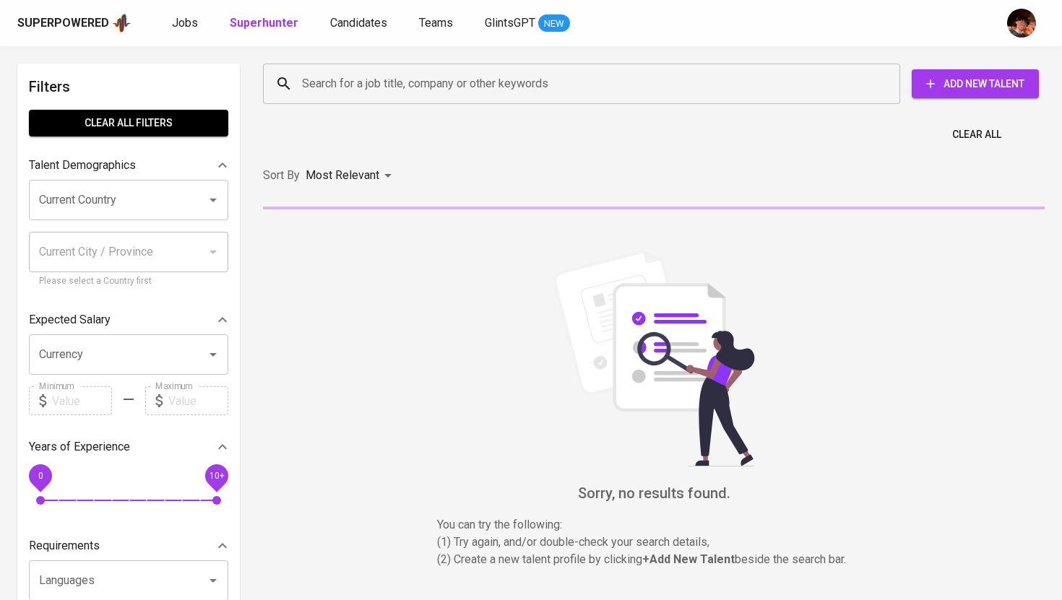
click at [343, 87] on input "Search for a job title, company or other keywords" at bounding box center [585, 83] width 574 height 27
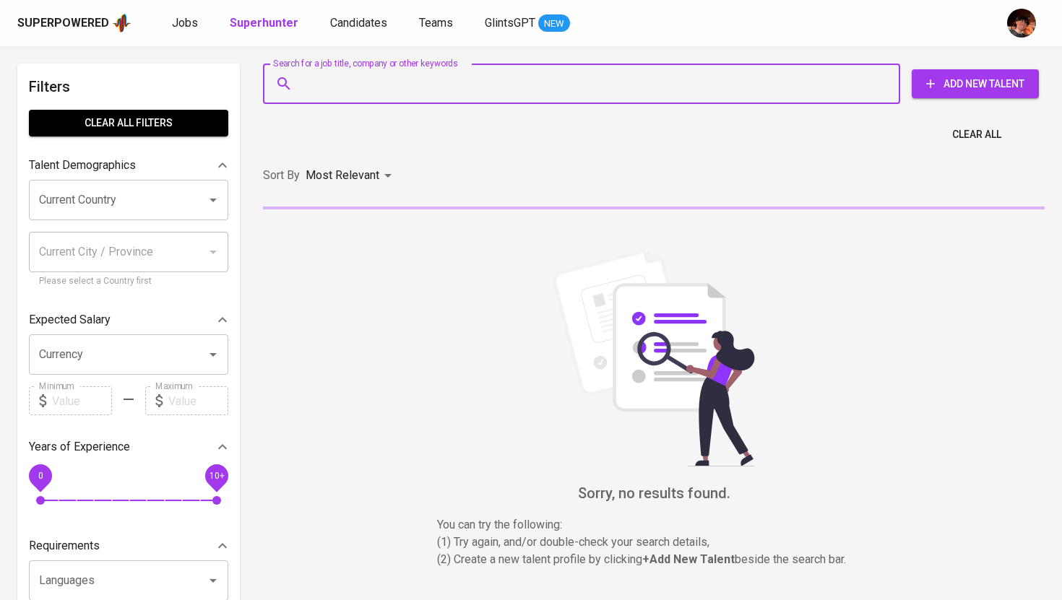
paste input "[EMAIL_ADDRESS][DOMAIN_NAME]"
type input "[EMAIL_ADDRESS][DOMAIN_NAME]"
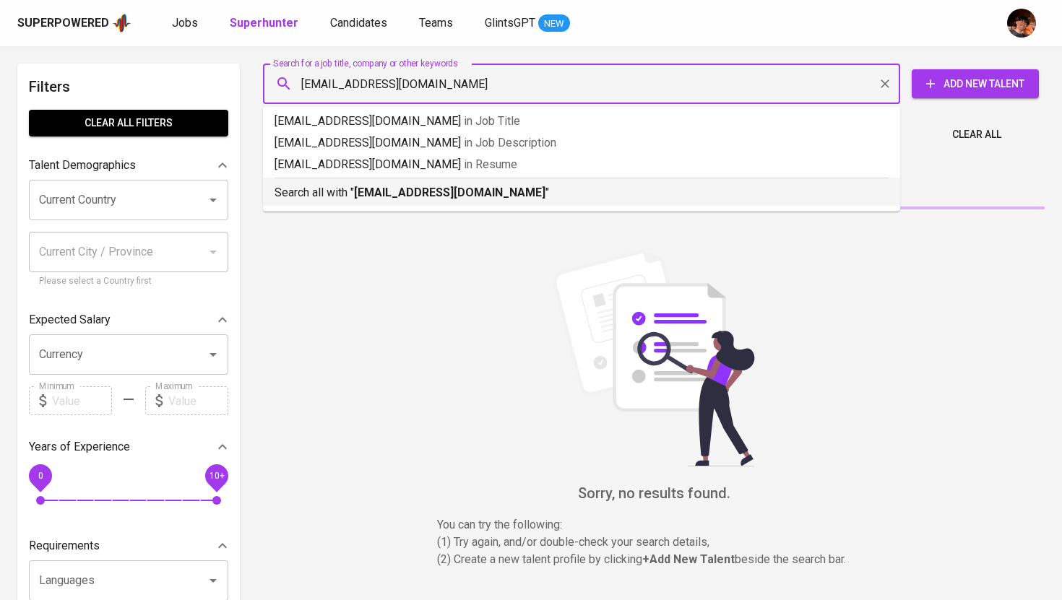
click at [371, 196] on b "[EMAIL_ADDRESS][DOMAIN_NAME]" at bounding box center [449, 193] width 191 height 14
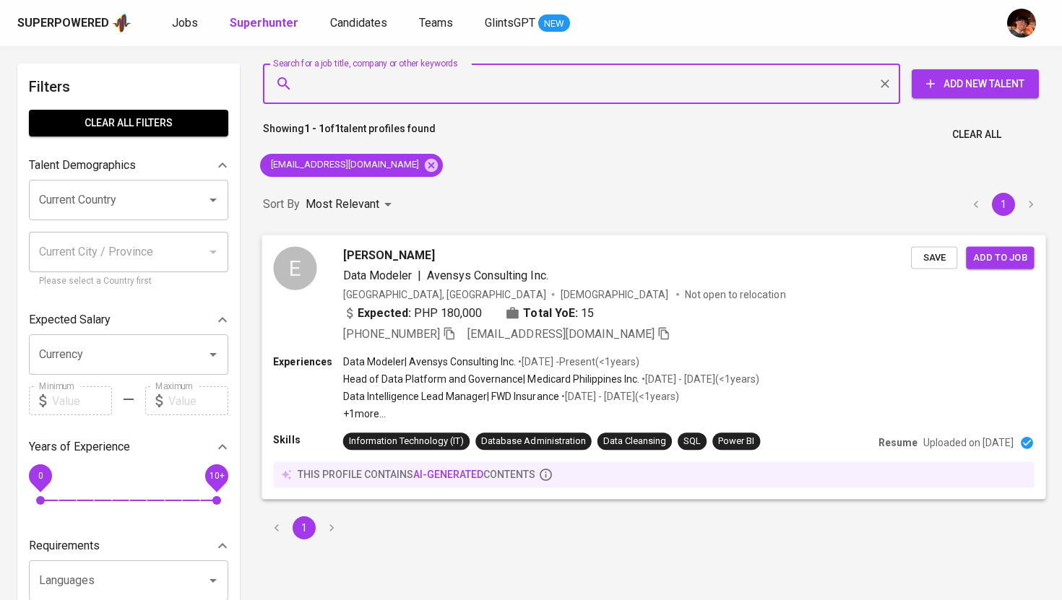
click at [385, 261] on span "[PERSON_NAME]" at bounding box center [389, 254] width 92 height 17
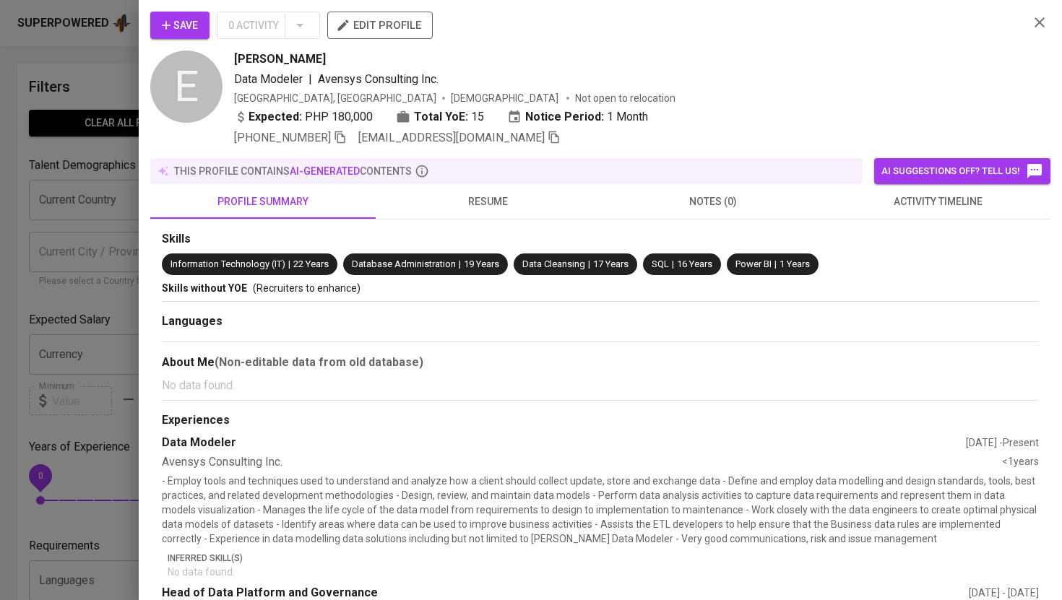
click at [473, 204] on span "resume" at bounding box center [488, 202] width 208 height 18
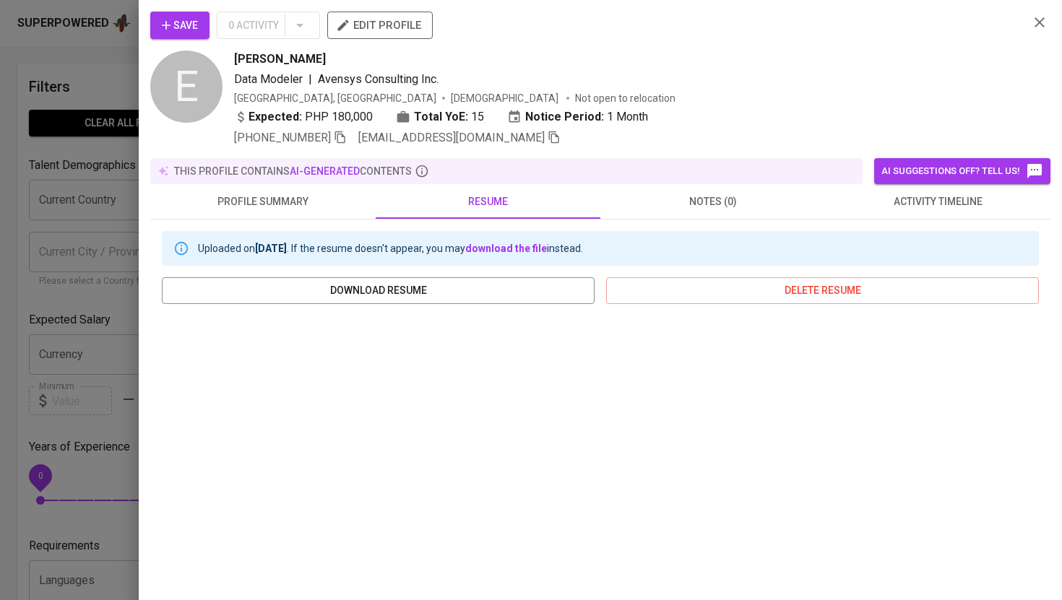
click at [369, 12] on button "edit profile" at bounding box center [379, 25] width 105 height 27
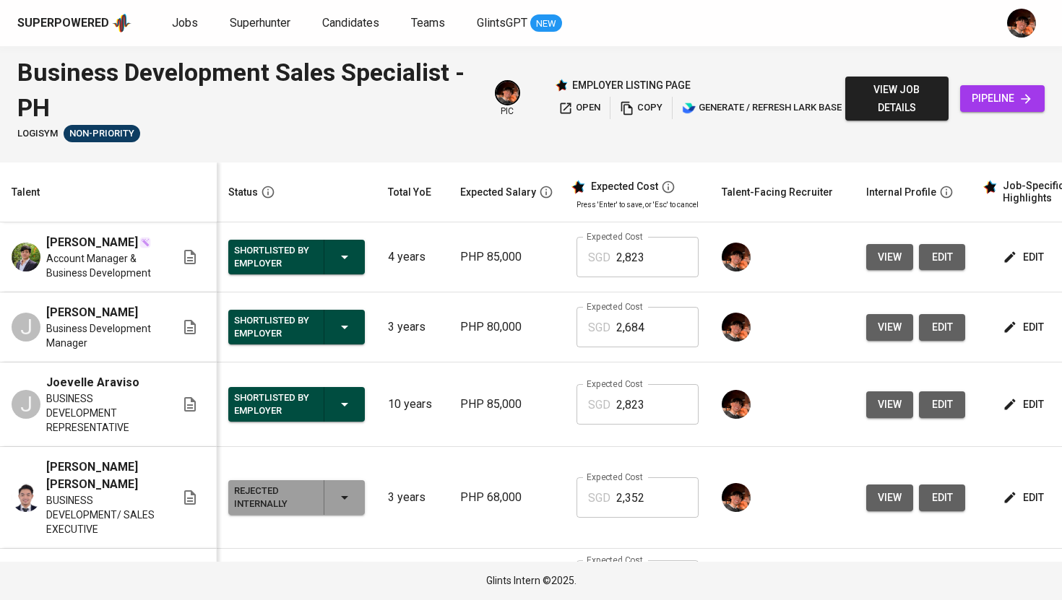
scroll to position [78, 0]
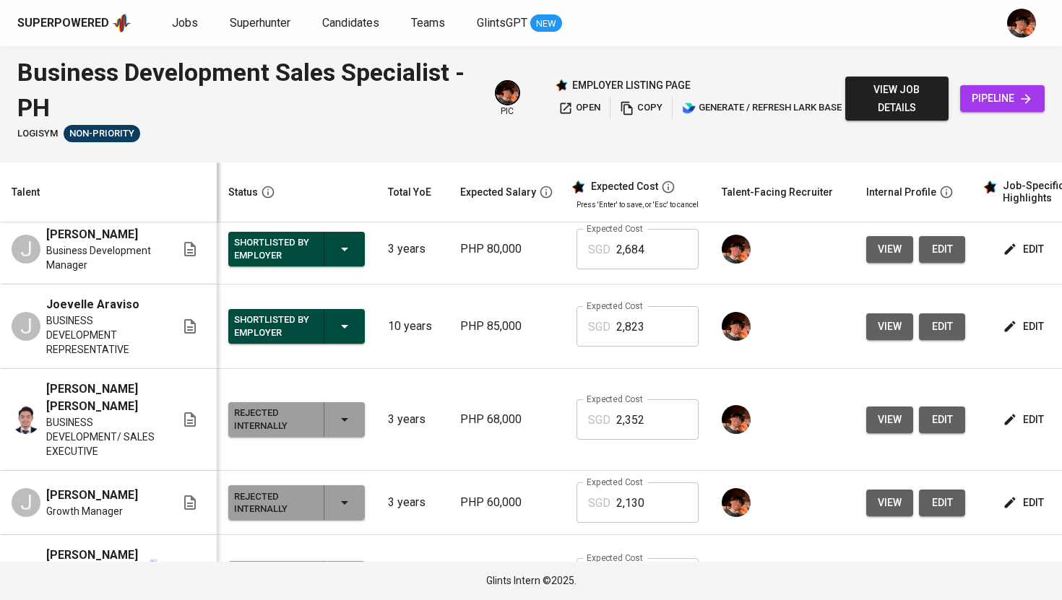
click at [86, 22] on div "Superpowered" at bounding box center [63, 23] width 92 height 17
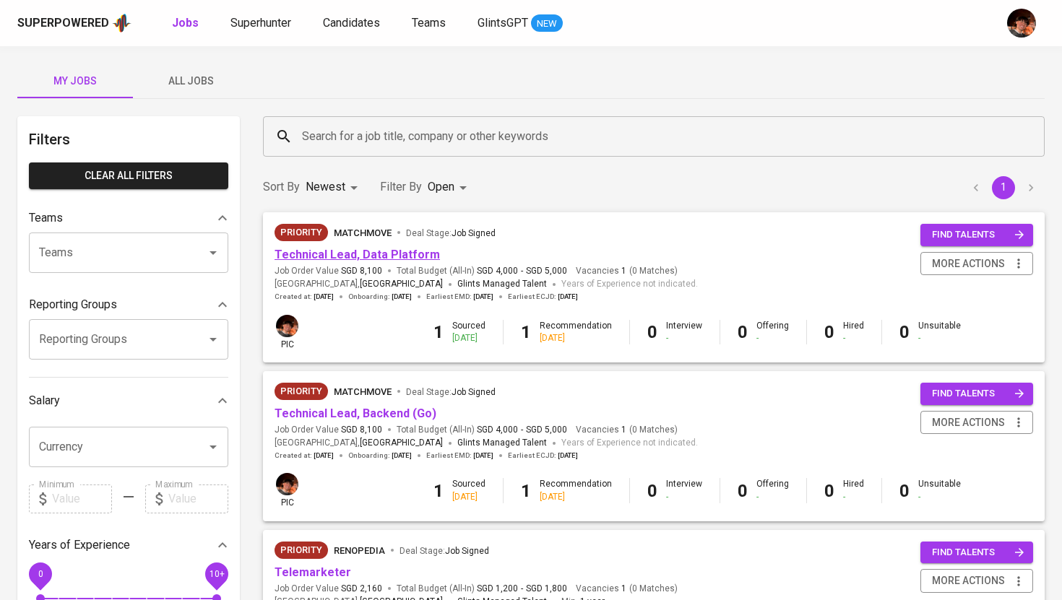
click at [378, 257] on link "Technical Lead, Data Platform" at bounding box center [357, 255] width 165 height 14
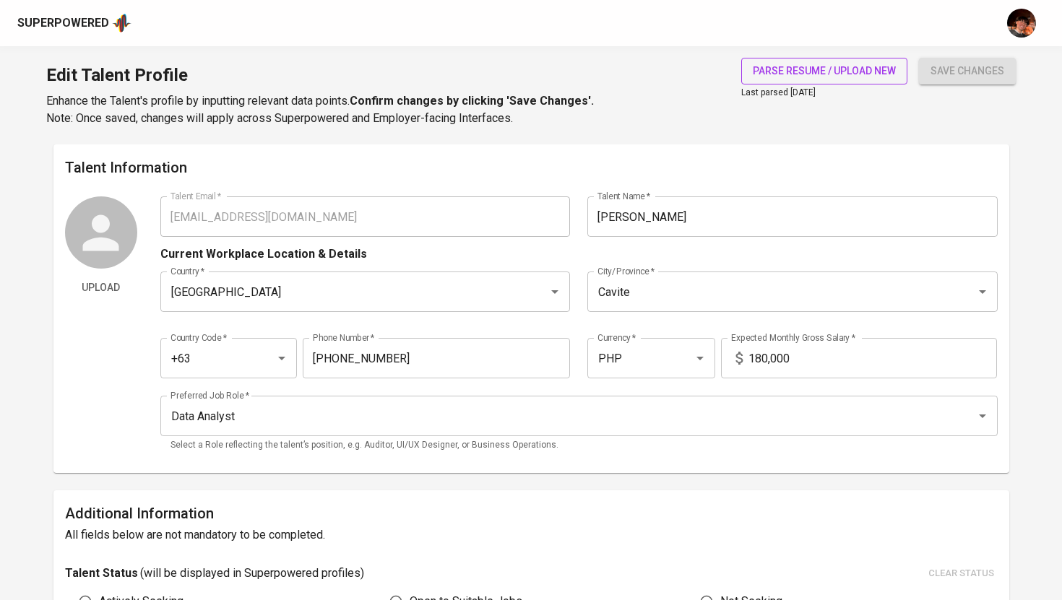
click at [845, 66] on span "parse resume / upload new" at bounding box center [824, 71] width 143 height 18
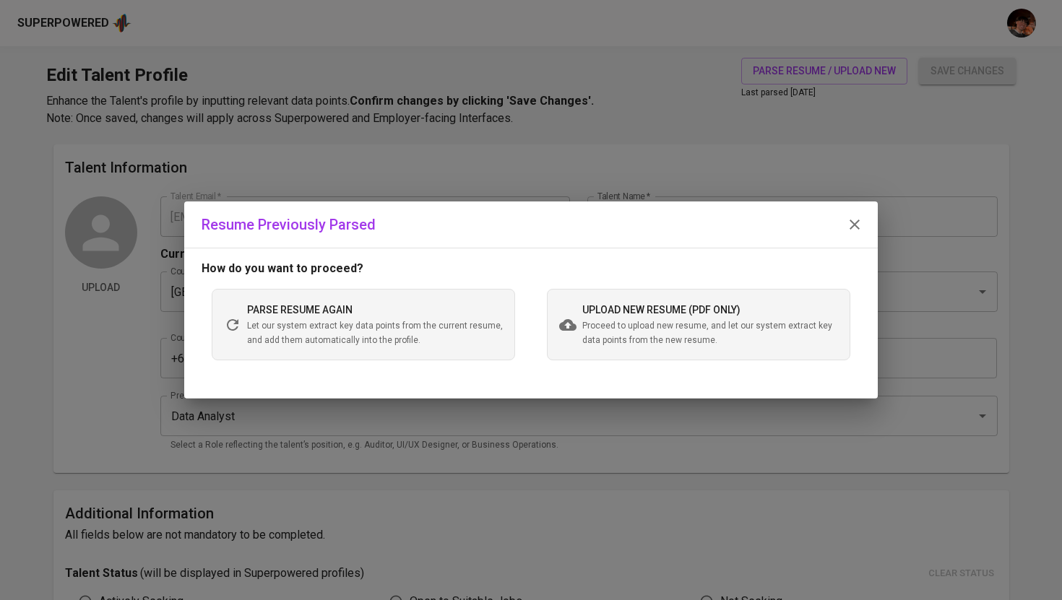
click at [416, 321] on span "Let our system extract key data points from the current resume, and add them au…" at bounding box center [375, 333] width 256 height 29
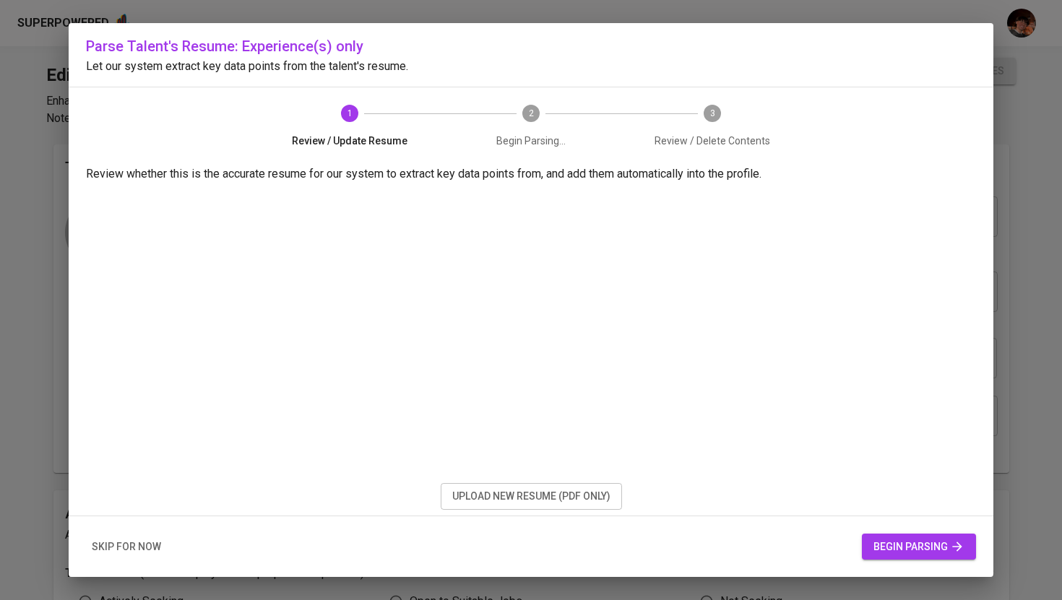
click at [900, 557] on button "begin parsing" at bounding box center [919, 547] width 114 height 27
